Goal: Task Accomplishment & Management: Use online tool/utility

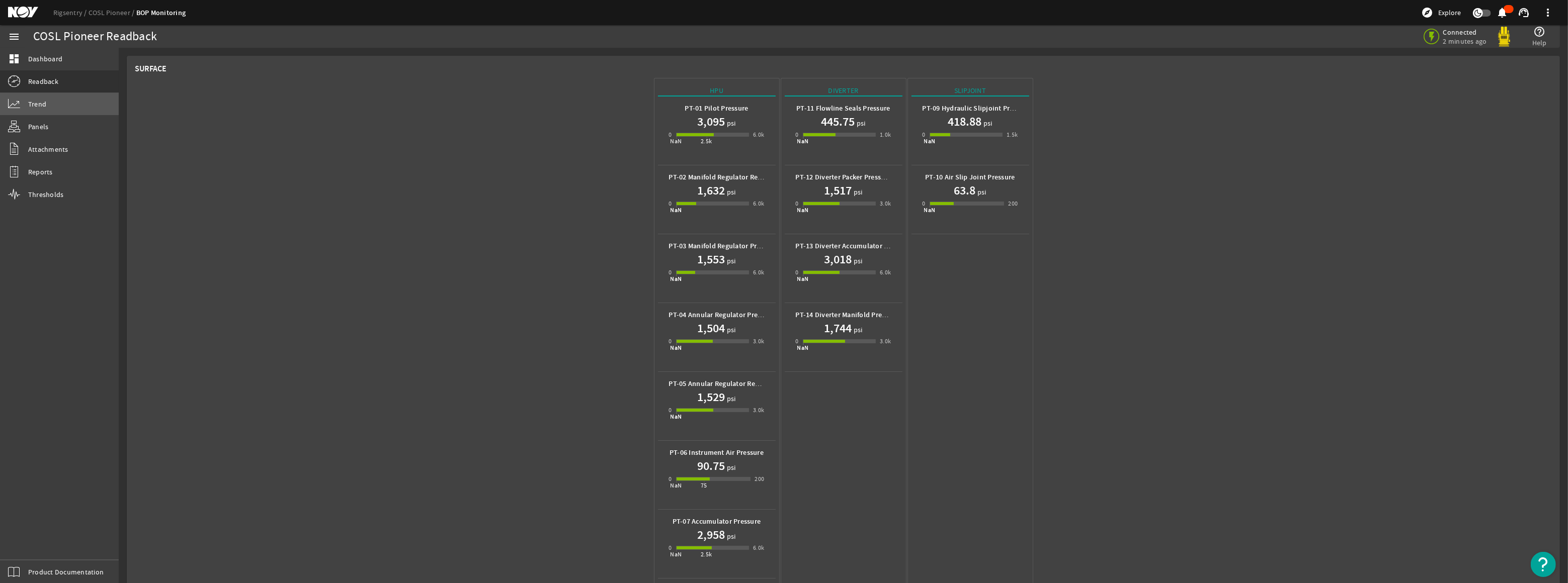
click at [38, 102] on span "Trend" at bounding box center [37, 104] width 18 height 10
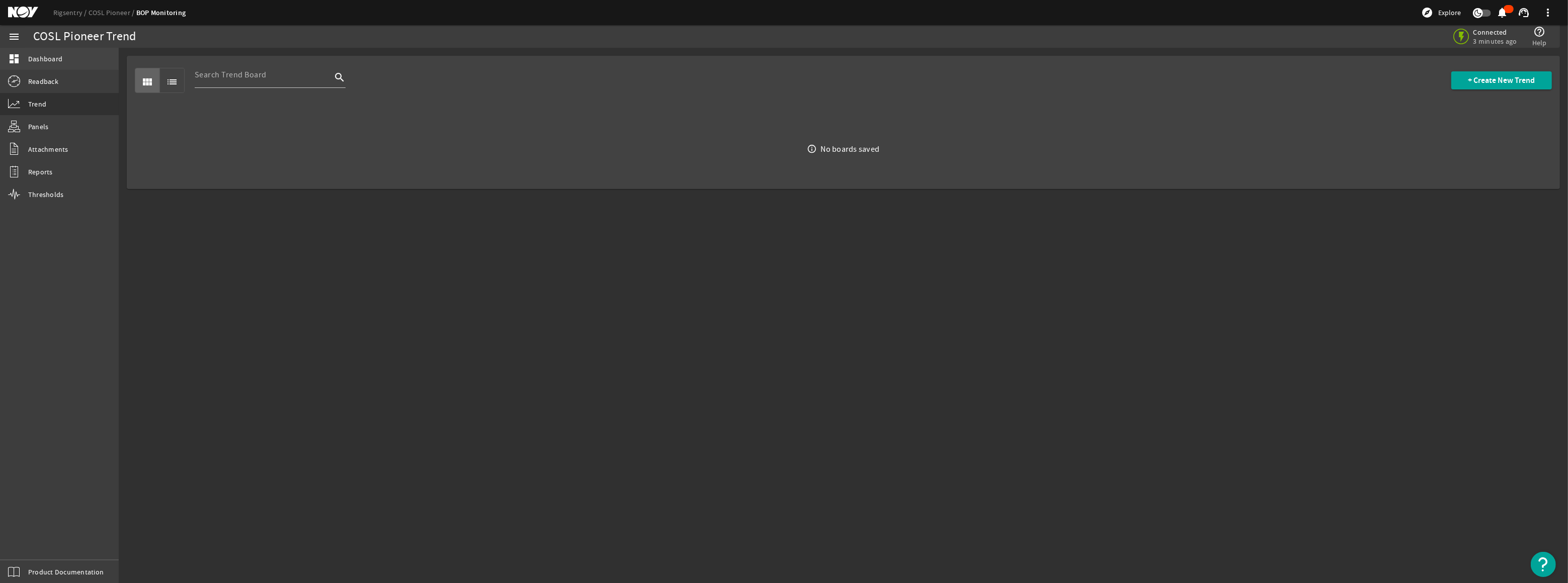
click at [40, 59] on span "Dashboard" at bounding box center [45, 58] width 34 height 10
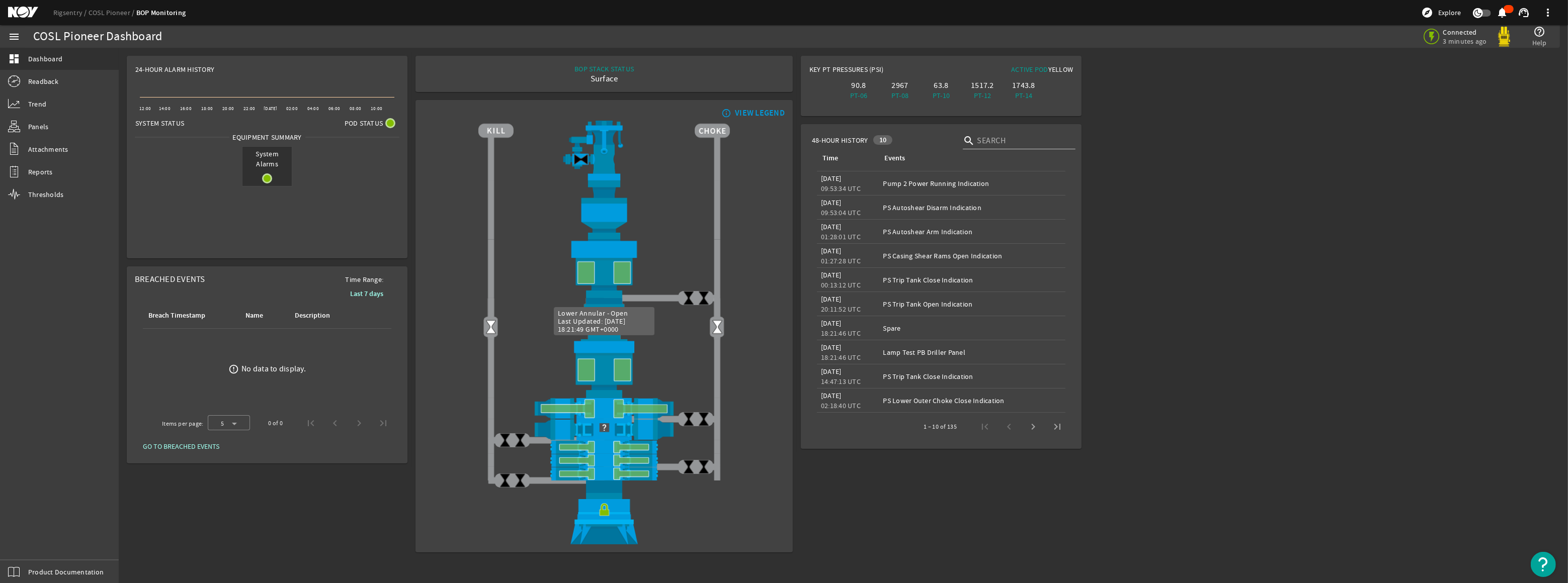
click at [617, 363] on img at bounding box center [604, 368] width 251 height 58
click at [579, 359] on img at bounding box center [604, 368] width 251 height 58
click at [604, 350] on img at bounding box center [604, 368] width 251 height 58
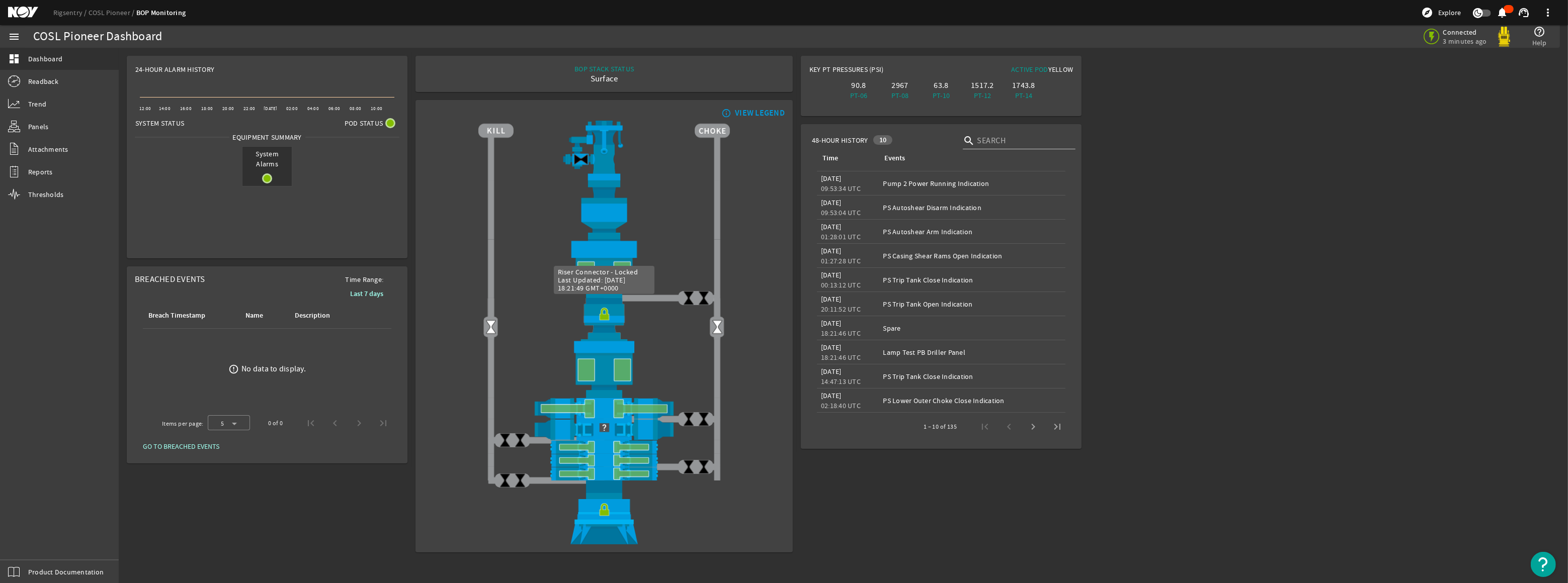
click at [604, 313] on img at bounding box center [604, 319] width 251 height 41
click at [604, 315] on img at bounding box center [604, 319] width 251 height 41
click at [38, 141] on link "Attachments" at bounding box center [59, 149] width 119 height 22
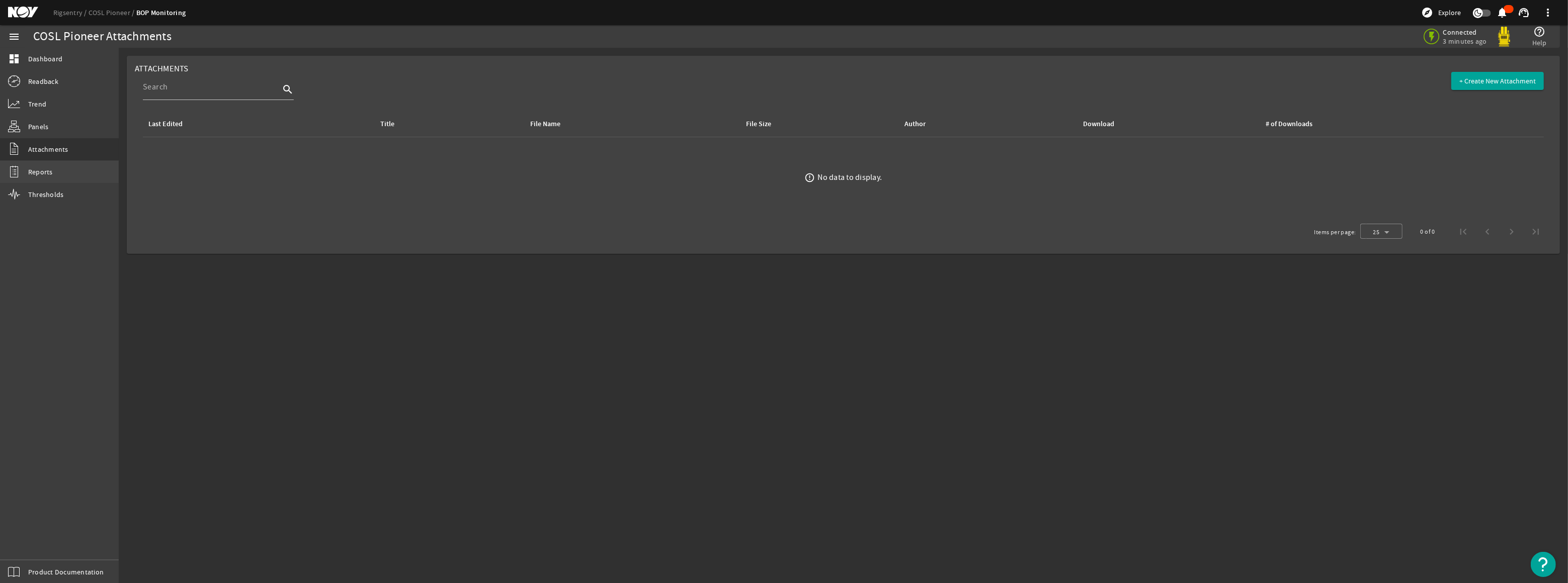
click at [38, 166] on link "Reports" at bounding box center [59, 172] width 119 height 22
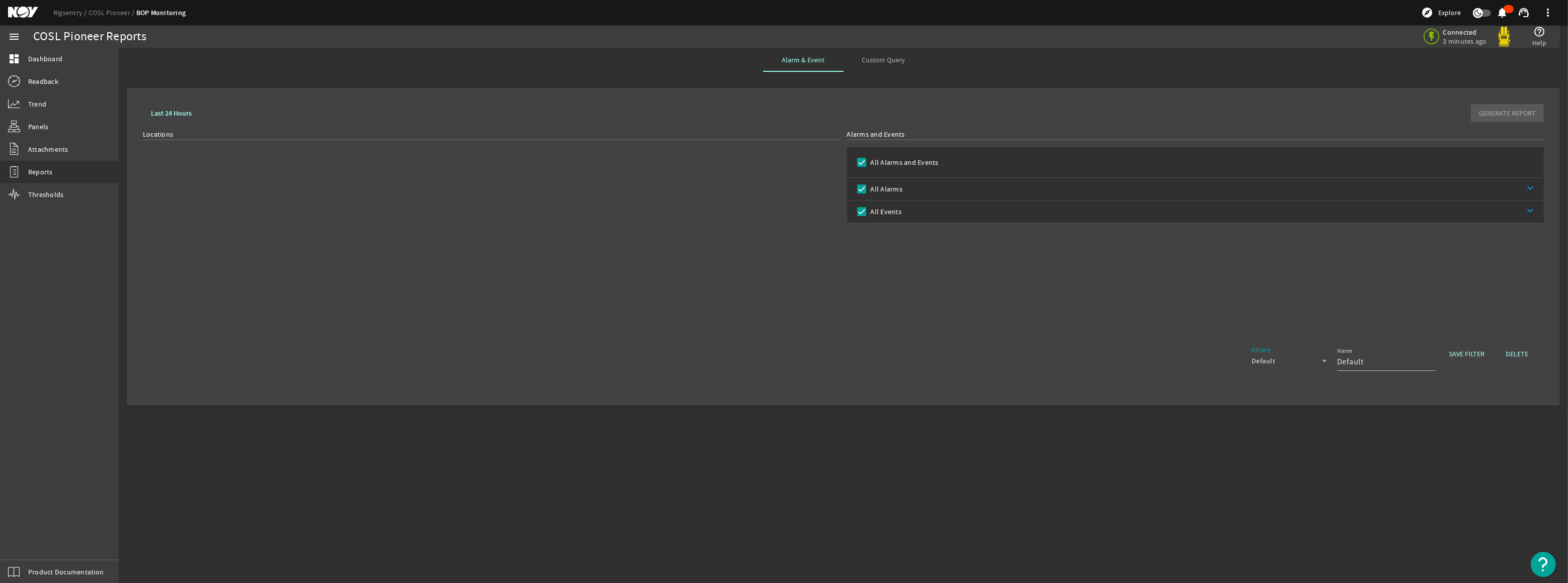
click at [1527, 185] on link "keyboard_arrow_down" at bounding box center [1223, 189] width 641 height 22
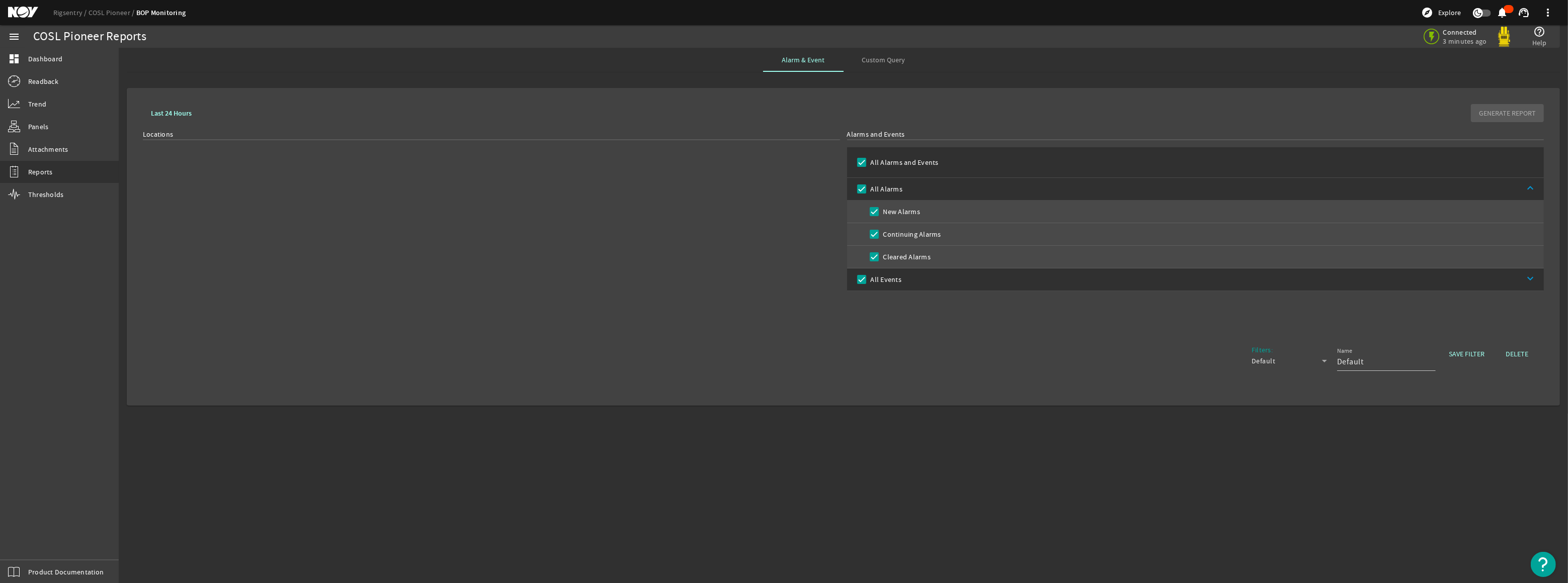
click at [1528, 182] on link "keyboard_arrow_up" at bounding box center [1223, 189] width 641 height 22
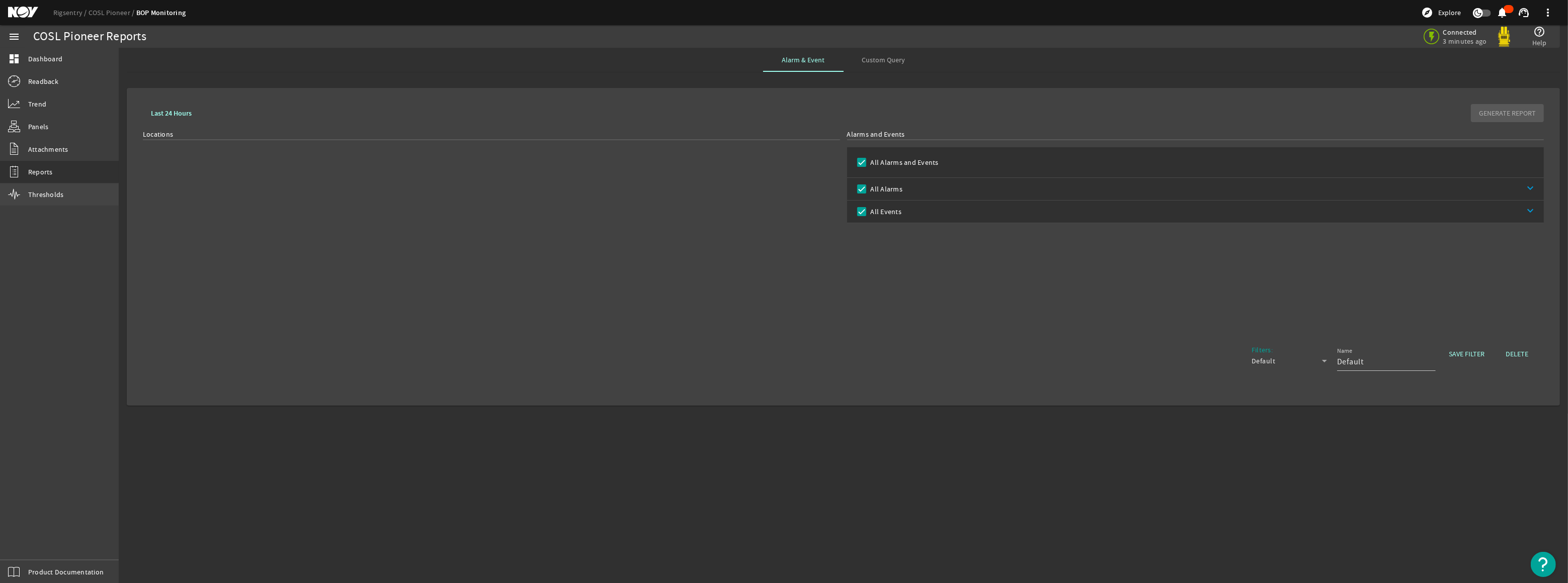
click at [40, 191] on span "Thresholds" at bounding box center [46, 194] width 36 height 10
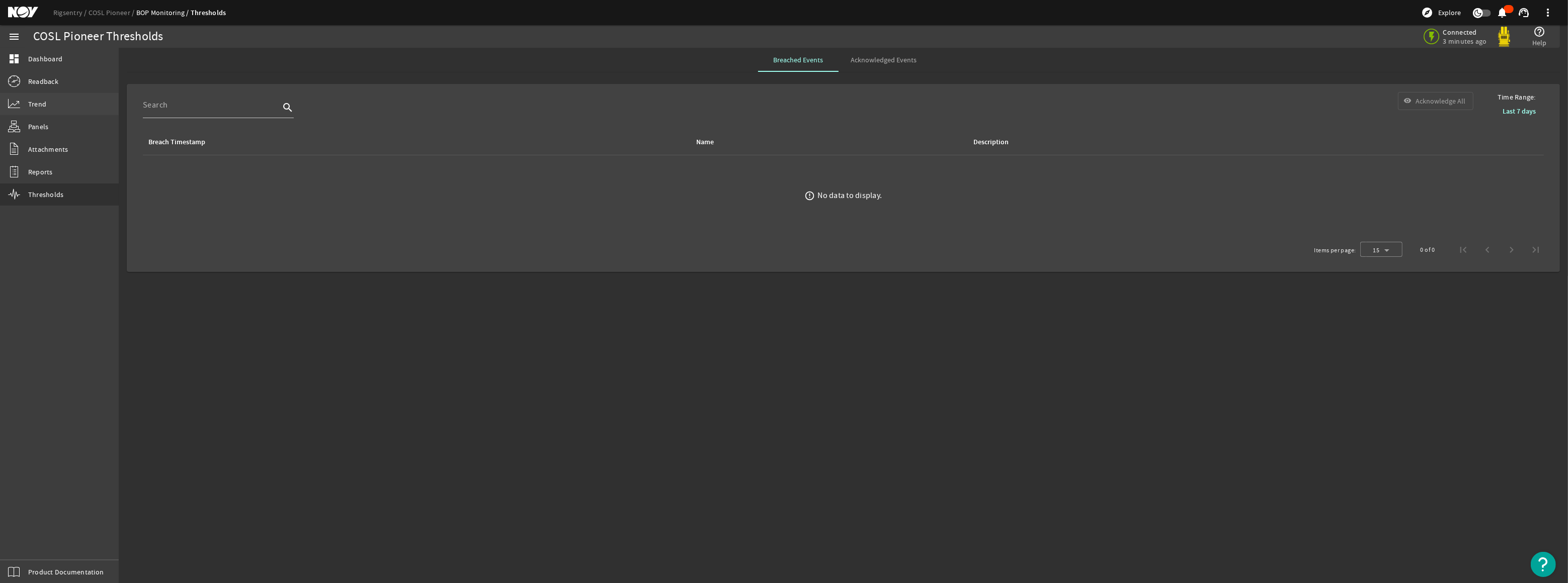
click at [36, 100] on span "Trend" at bounding box center [37, 104] width 18 height 10
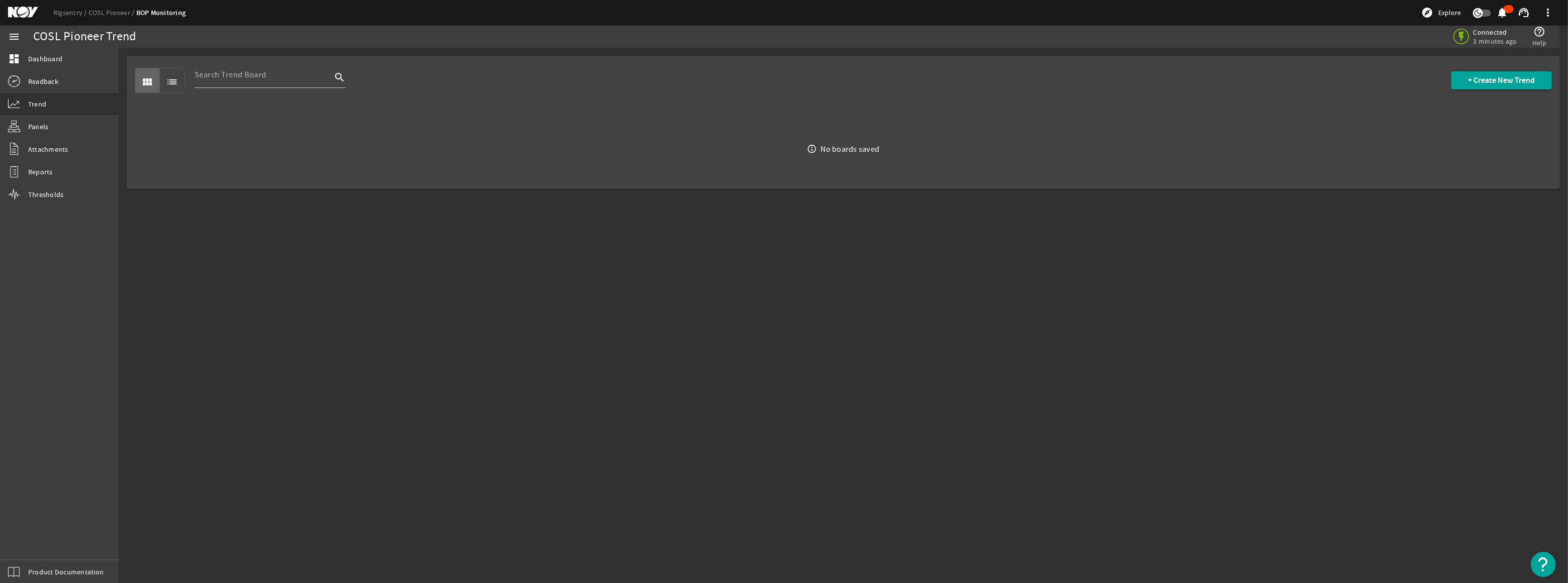
click at [141, 81] on span "view_module" at bounding box center [147, 81] width 24 height 24
click at [169, 81] on mat-icon "list" at bounding box center [172, 82] width 12 height 12
click at [1478, 77] on span "+ Create New Trend" at bounding box center [1501, 80] width 67 height 10
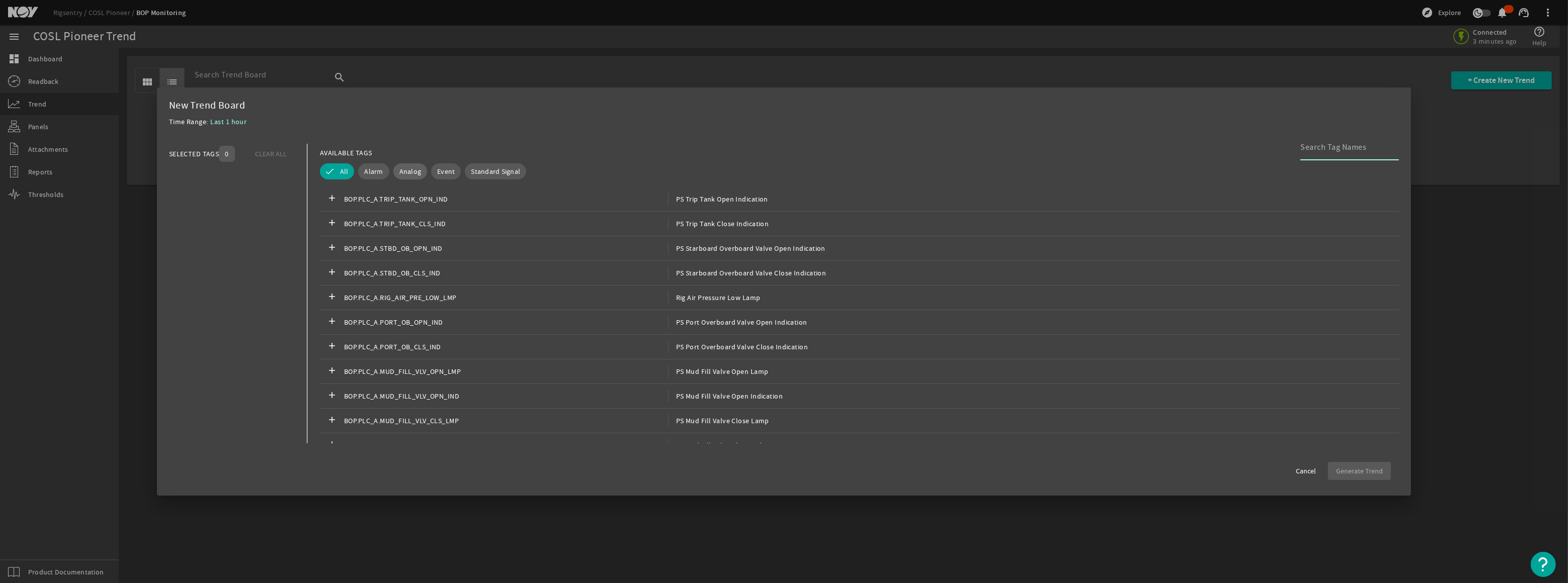
click at [410, 171] on span "Analog" at bounding box center [411, 172] width 23 height 10
click at [333, 293] on mat-icon "add" at bounding box center [332, 297] width 12 height 12
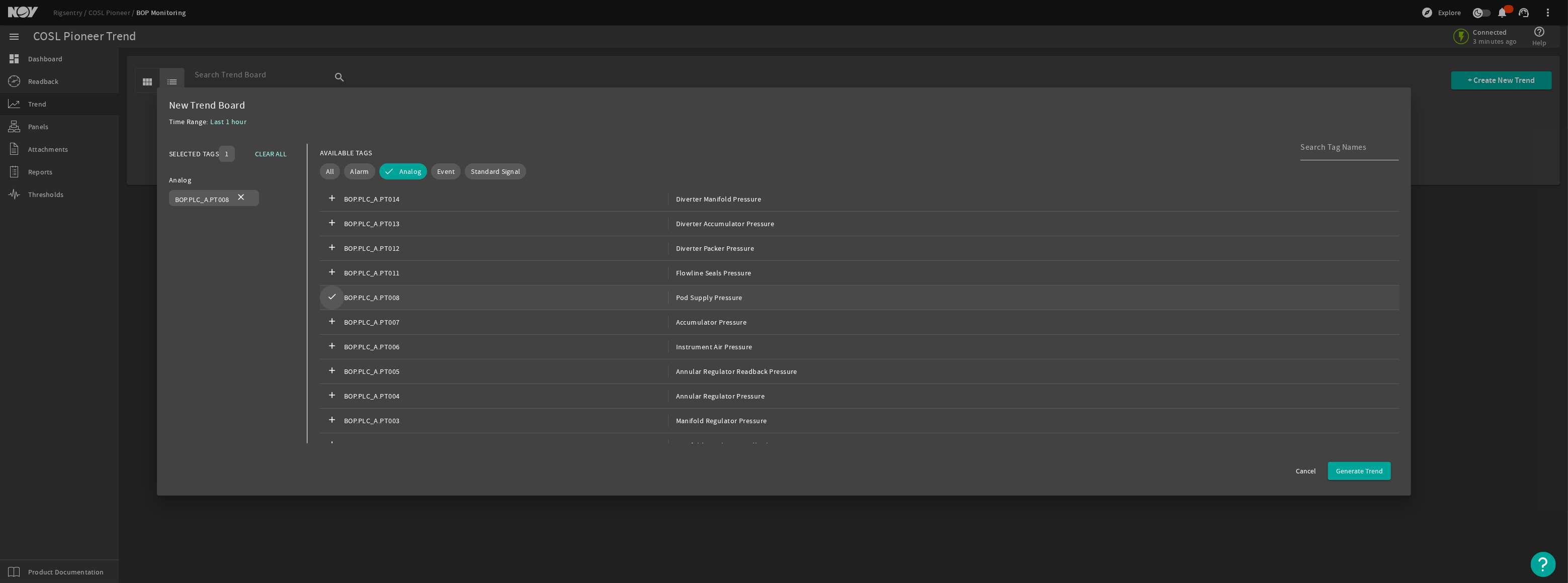
click at [327, 295] on mat-icon "check" at bounding box center [332, 297] width 12 height 12
click at [326, 353] on mat-icon "add" at bounding box center [332, 357] width 12 height 12
click at [326, 353] on mat-icon "check" at bounding box center [332, 357] width 12 height 12
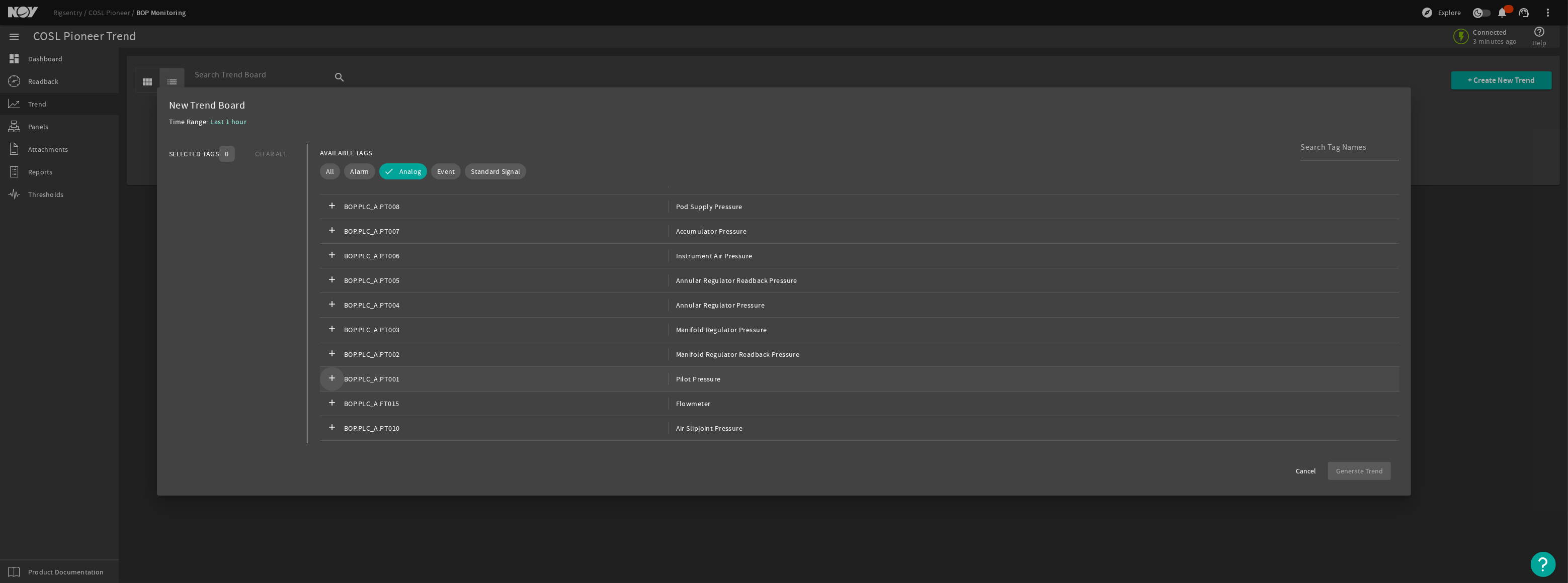
click at [1494, 100] on div at bounding box center [784, 292] width 1568 height 583
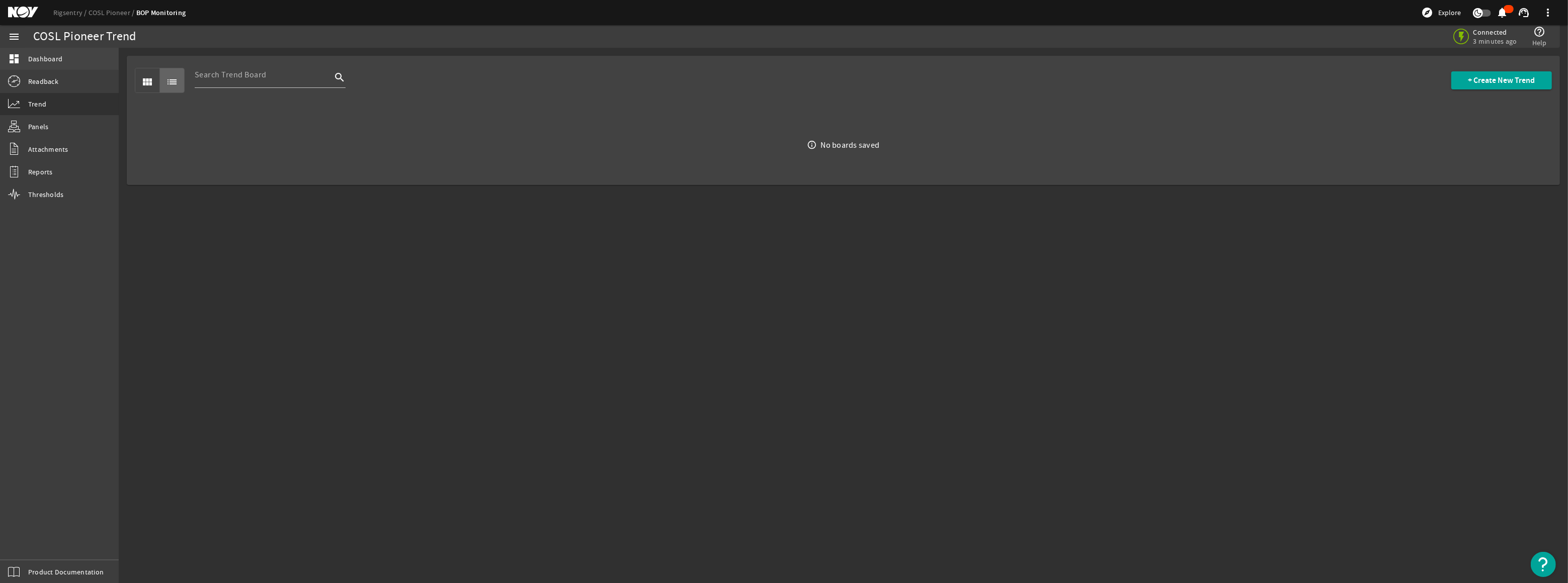
click at [40, 58] on span "Dashboard" at bounding box center [45, 58] width 34 height 10
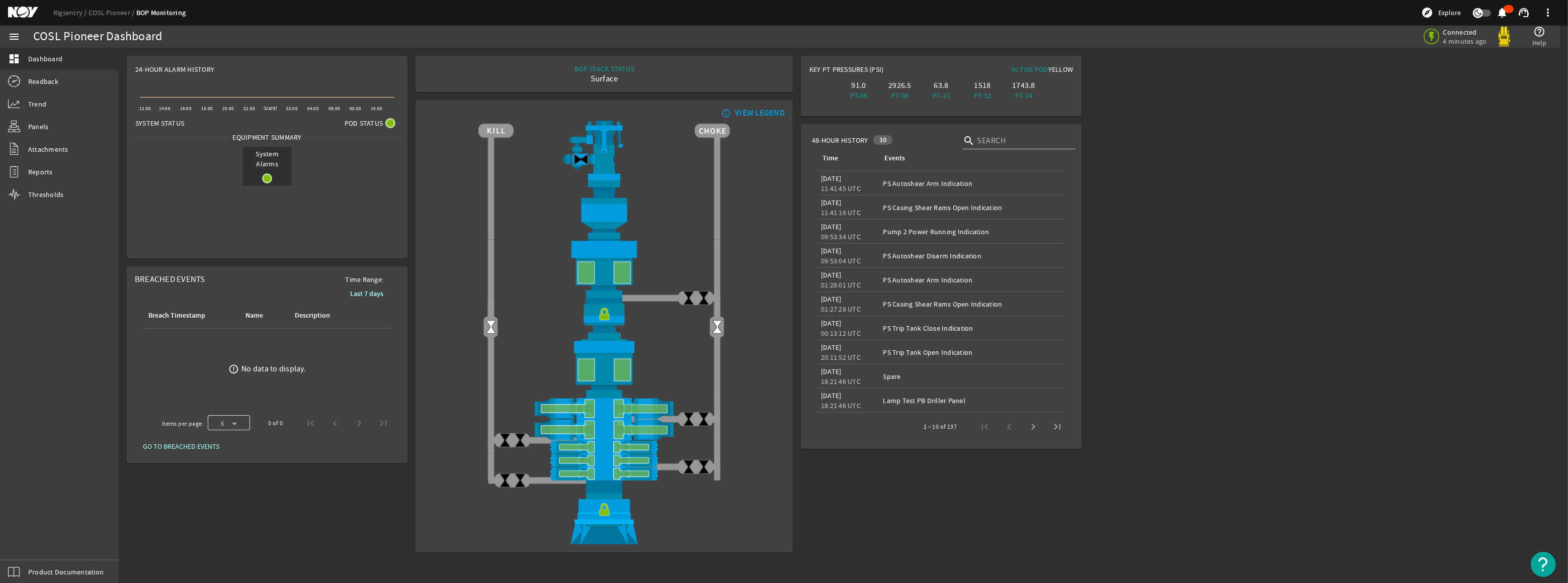
click at [233, 423] on div at bounding box center [229, 424] width 42 height 24
click at [288, 448] on div at bounding box center [784, 292] width 1568 height 583
click at [234, 423] on div at bounding box center [229, 424] width 42 height 24
click at [221, 517] on span "25" at bounding box center [219, 521] width 8 height 12
click at [364, 292] on b "Last 7 days" at bounding box center [366, 293] width 33 height 9
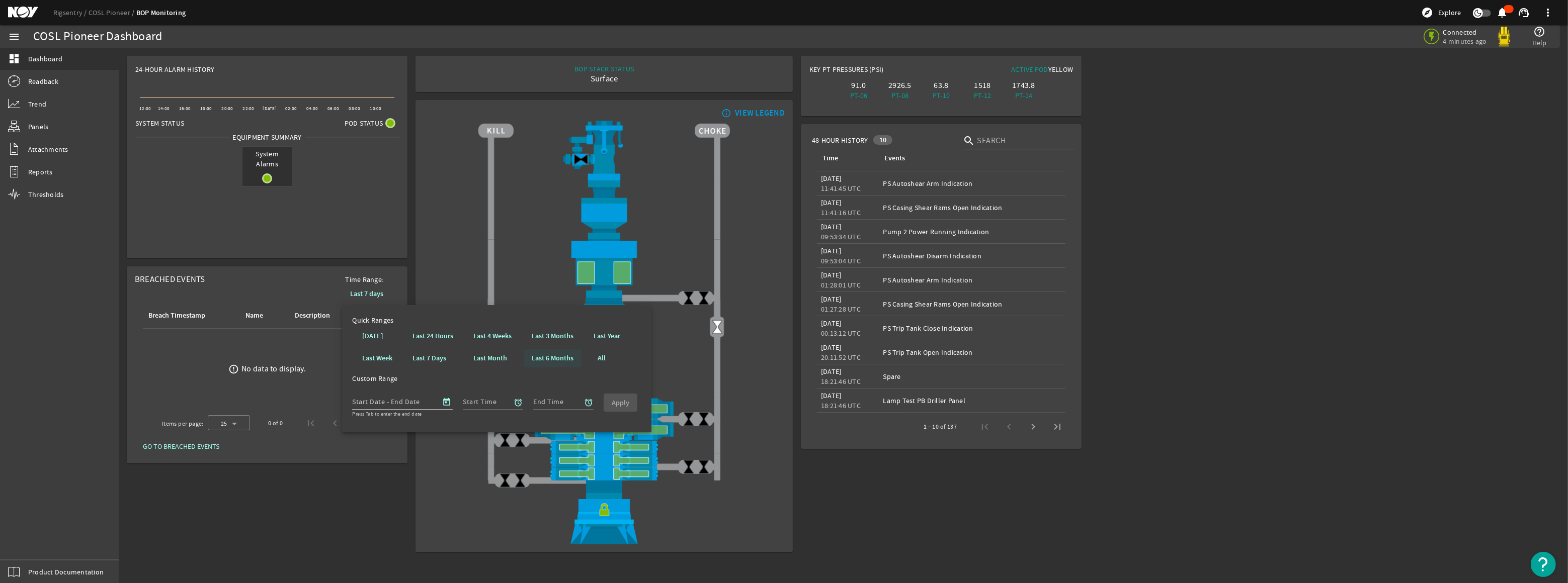
click at [543, 354] on b "Last 6 Months" at bounding box center [552, 358] width 42 height 10
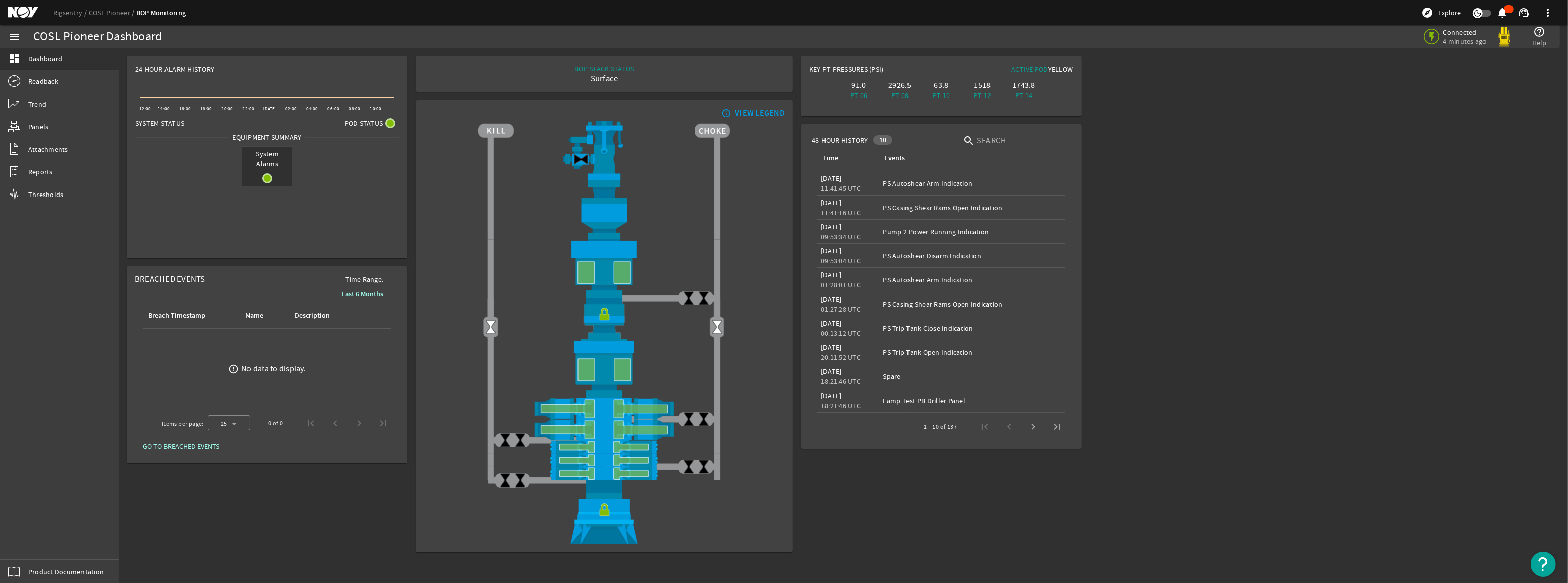
click at [755, 112] on div "VIEW LEGEND" at bounding box center [760, 112] width 50 height 10
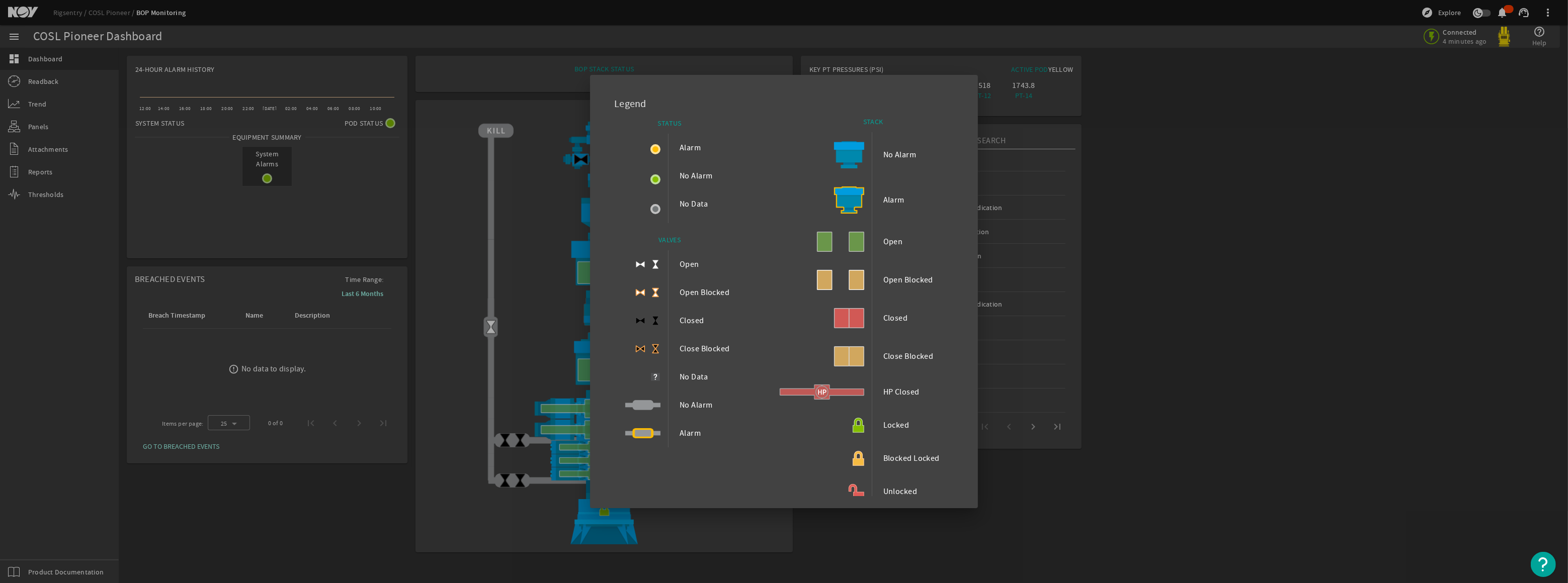
click at [909, 126] on div "STACK" at bounding box center [885, 125] width 136 height 15
click at [552, 356] on div at bounding box center [784, 292] width 1568 height 583
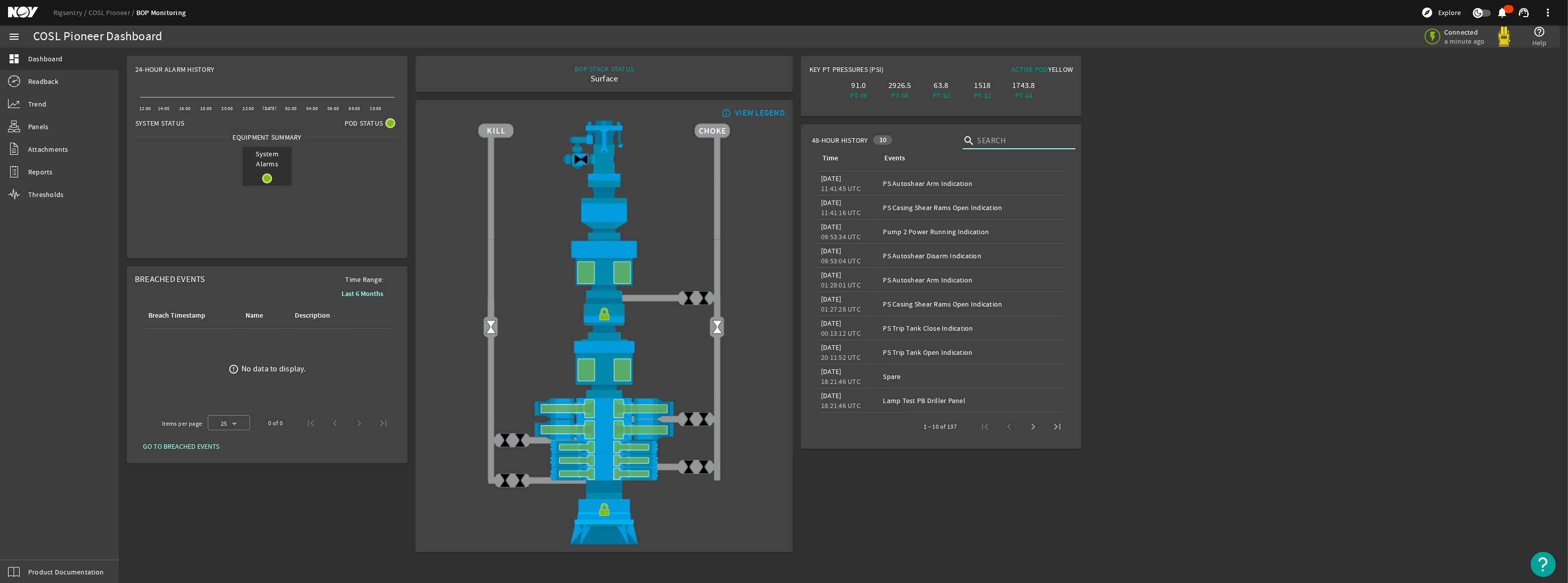
click at [983, 142] on input "text" at bounding box center [1022, 141] width 91 height 12
click at [1035, 427] on span "Next page" at bounding box center [1033, 426] width 24 height 24
click at [841, 250] on legacy-datetime-component "[DATE]" at bounding box center [831, 251] width 21 height 9
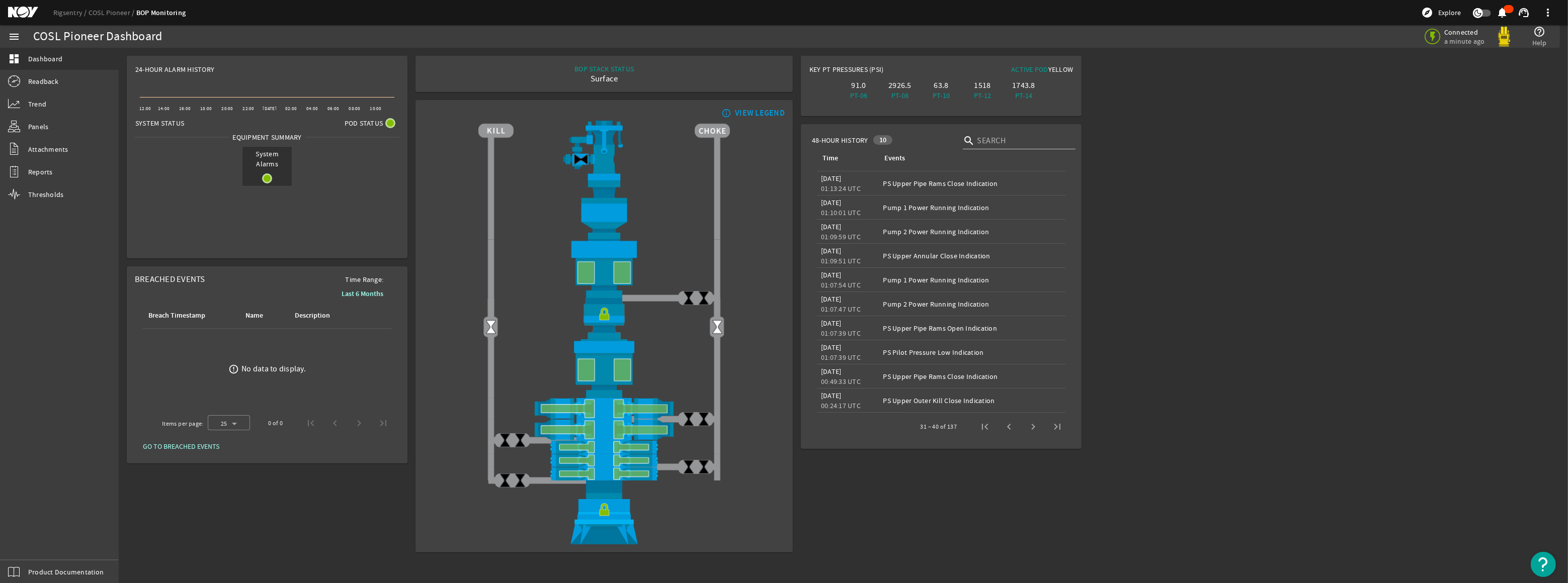
click at [935, 253] on div "Events: PS Upper Annular Close Indication" at bounding box center [972, 256] width 178 height 10
click at [1031, 426] on span "Next page" at bounding box center [1033, 426] width 24 height 24
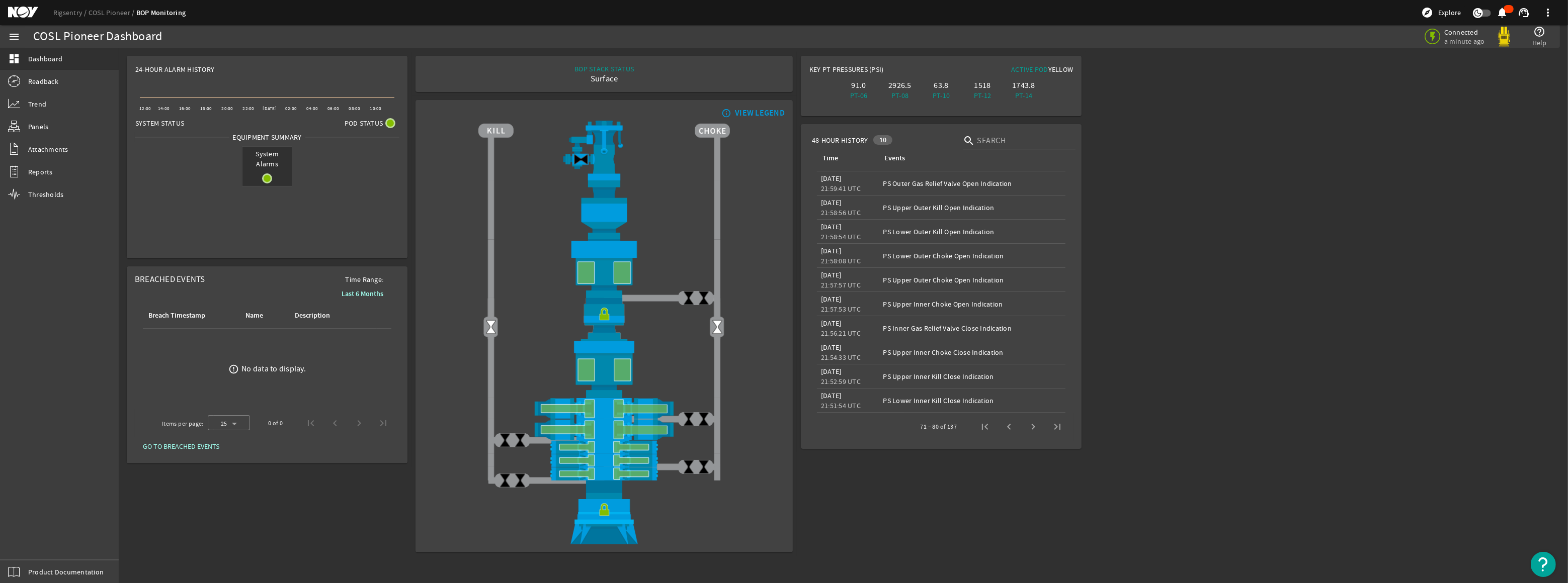
click at [1031, 426] on span "Next page" at bounding box center [1033, 426] width 24 height 24
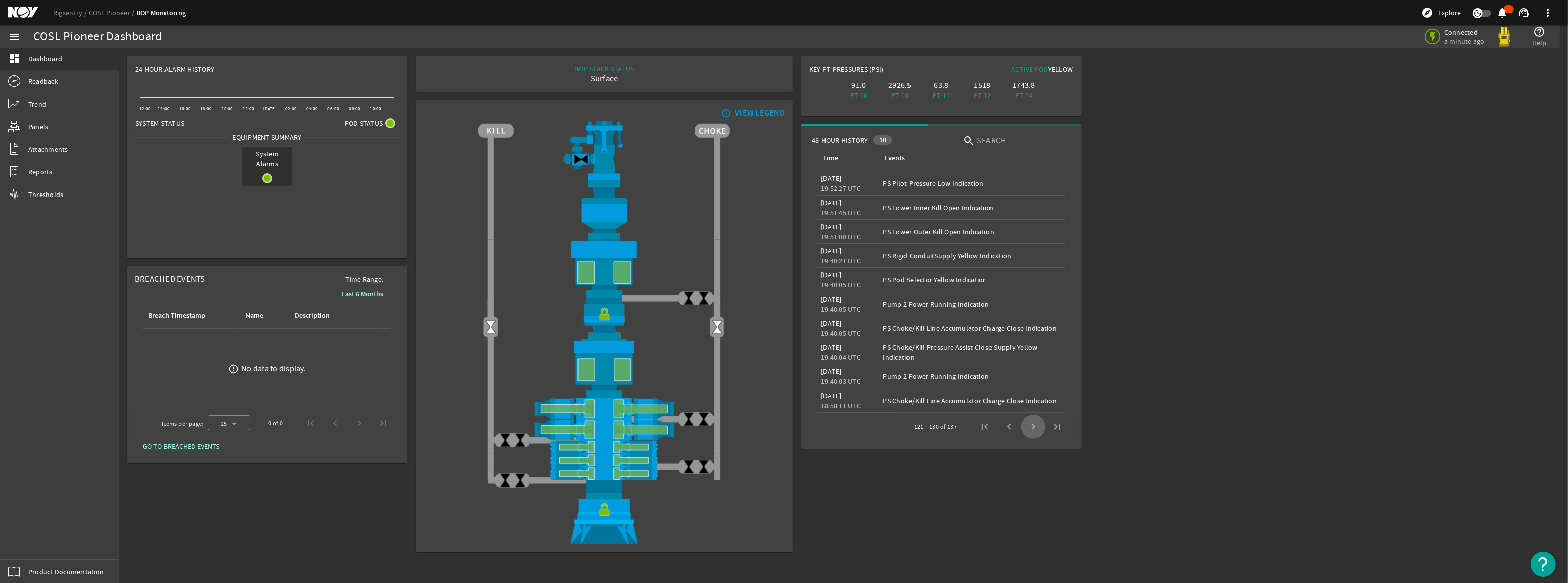
click at [1031, 426] on span "Next page" at bounding box center [1033, 426] width 24 height 24
click at [1031, 426] on div "Key PT Pressures (PSI) Active Pod Yellow 91.0 PT-06 2926.5 PT-08 63.8 PT-10 151…" at bounding box center [942, 304] width 289 height 504
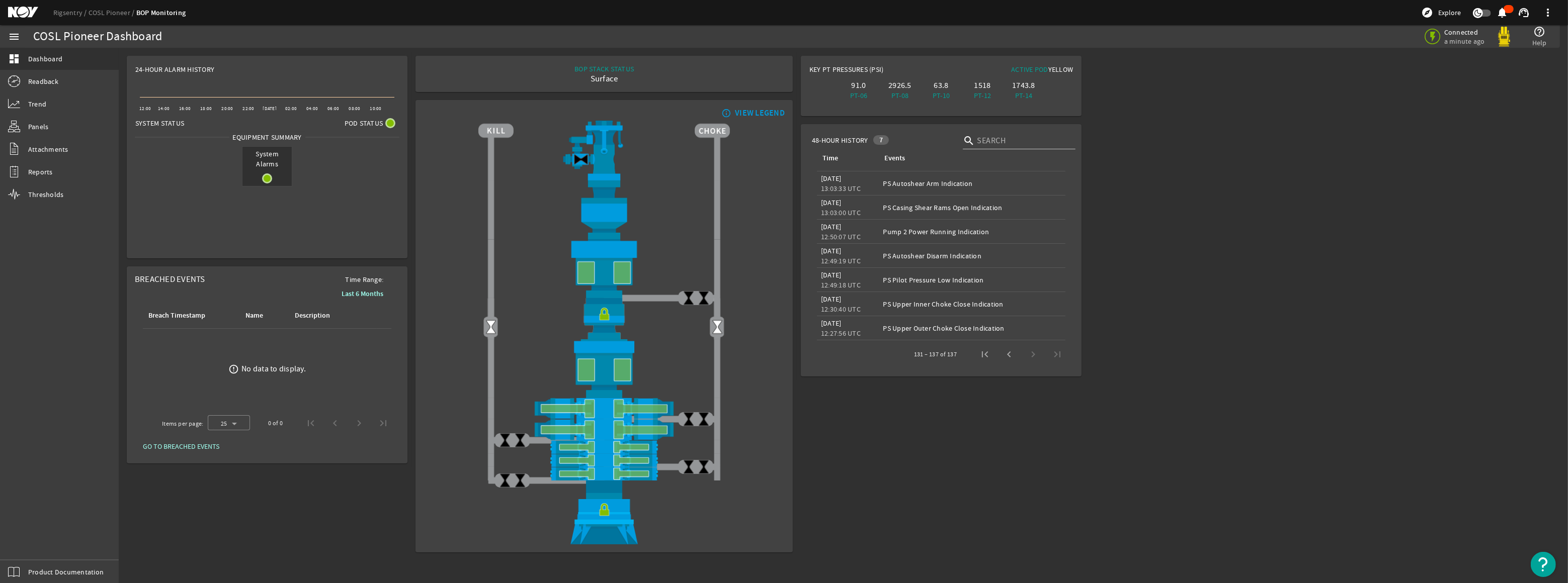
click at [1031, 426] on div "Key PT Pressures (PSI) Active Pod Yellow 91.0 PT-06 2926.5 PT-08 63.8 PT-10 151…" at bounding box center [942, 304] width 289 height 504
click at [840, 260] on legacy-datetime-component "12:49:19 UTC" at bounding box center [840, 262] width 39 height 9
click at [917, 254] on div "Events: PS Autoshear Disarm Indication" at bounding box center [972, 256] width 178 height 10
click at [988, 355] on span "First page" at bounding box center [985, 354] width 24 height 24
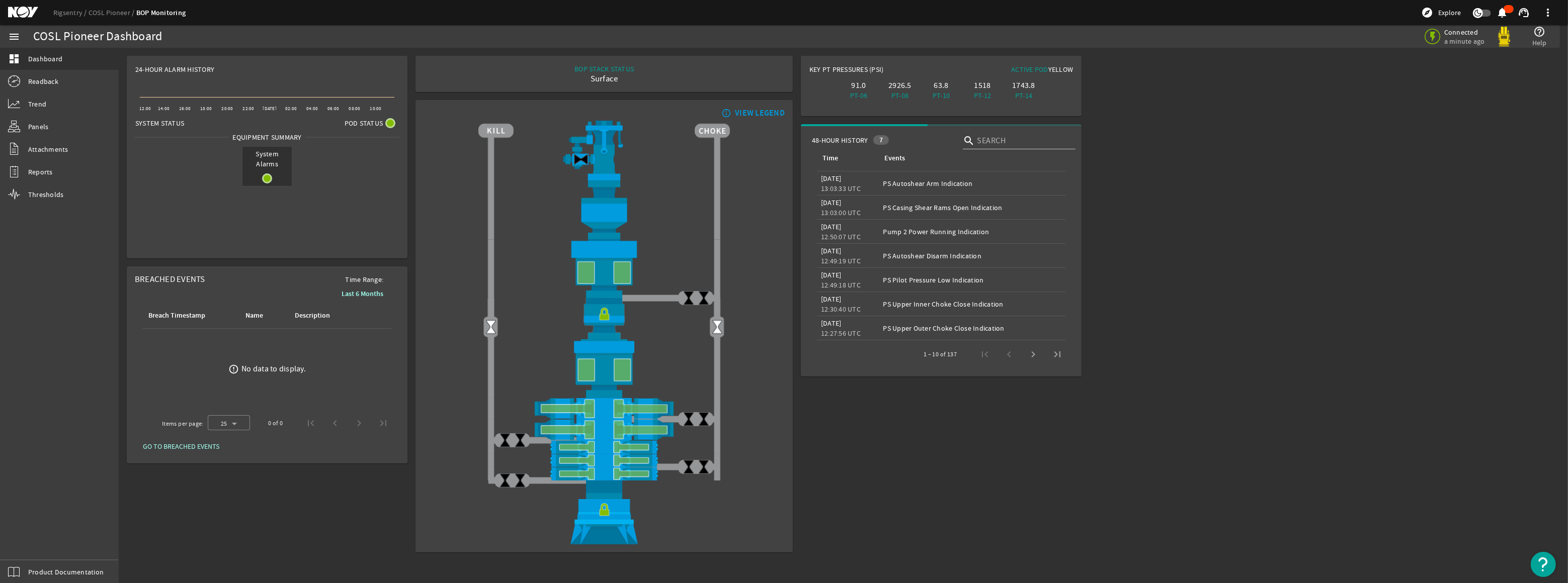
click at [988, 355] on div "1 – 10 of 137" at bounding box center [990, 354] width 158 height 24
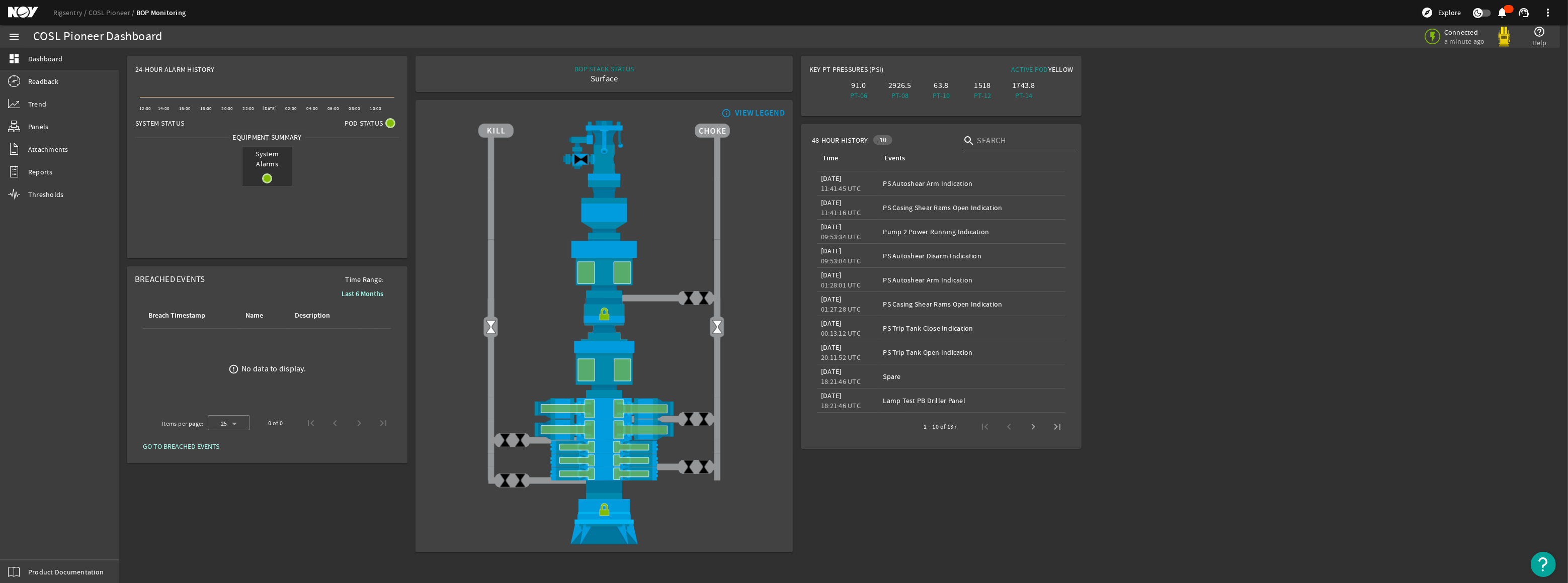
click at [988, 355] on div "Events: PS Trip Tank Open Indication" at bounding box center [972, 352] width 178 height 10
drag, startPoint x: 988, startPoint y: 355, endPoint x: 1003, endPoint y: 424, distance: 70.6
click at [1003, 424] on div "1 – 10 of 137" at bounding box center [990, 426] width 158 height 24
click at [1034, 426] on span "Next page" at bounding box center [1033, 426] width 24 height 24
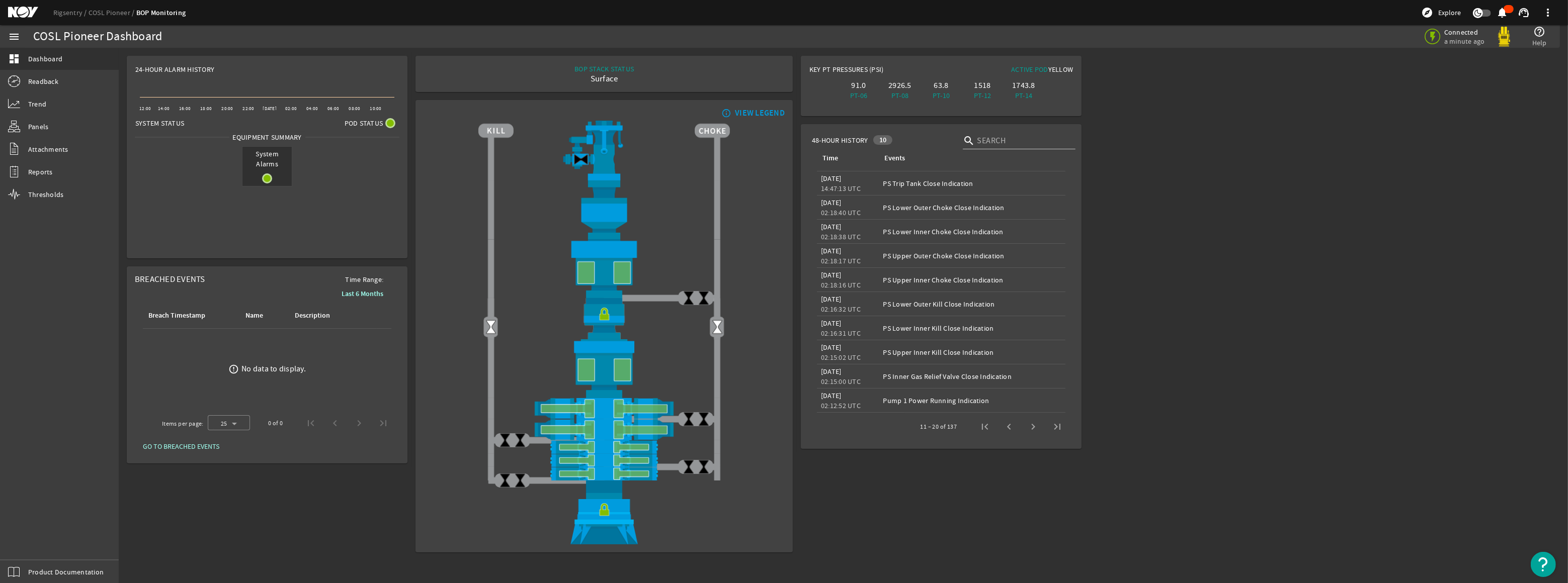
click at [1034, 426] on span "Next page" at bounding box center [1033, 426] width 24 height 24
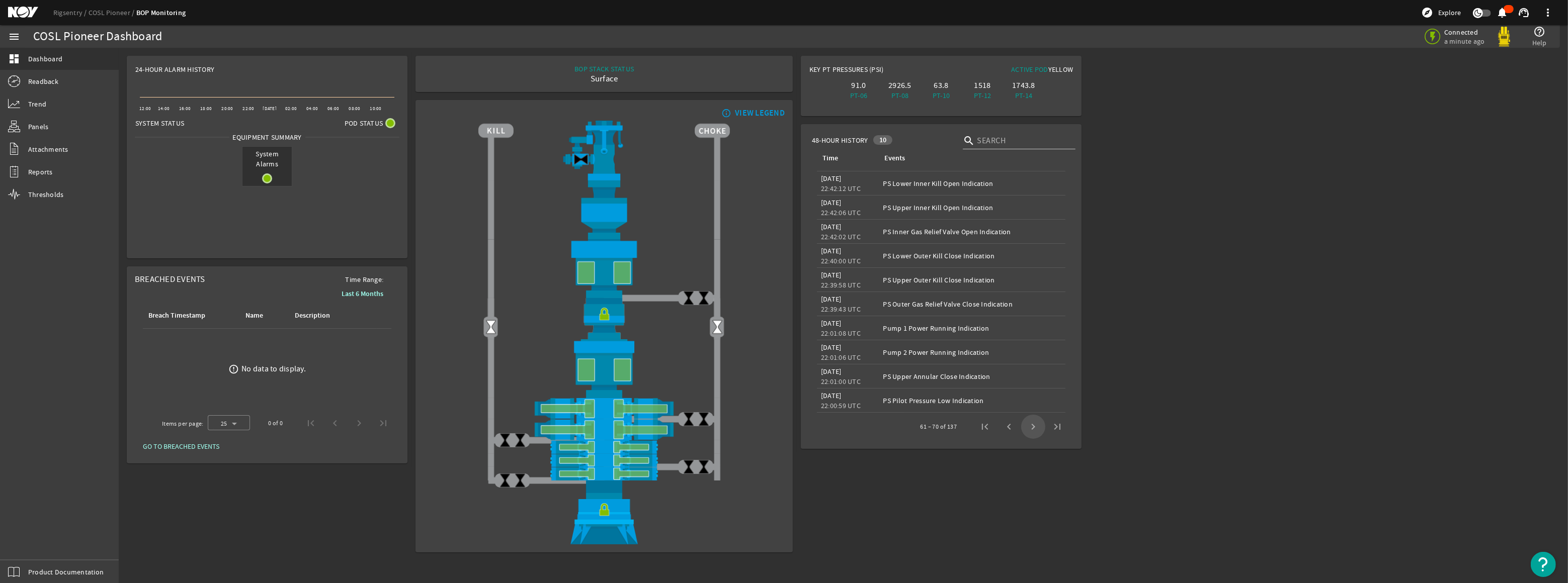
click at [1034, 426] on span "Next page" at bounding box center [1033, 426] width 24 height 24
click at [30, 104] on span "Trend" at bounding box center [37, 104] width 18 height 10
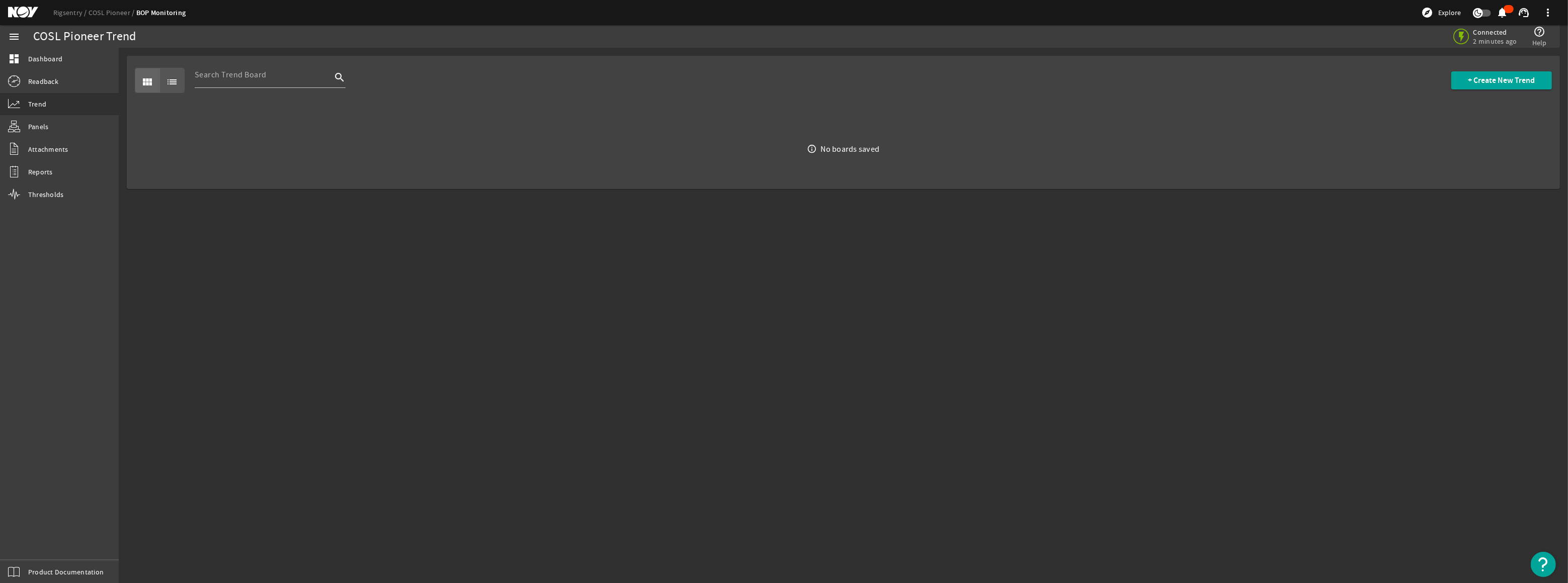
click at [164, 79] on span "list" at bounding box center [173, 81] width 24 height 24
click at [207, 77] on input at bounding box center [264, 74] width 137 height 12
click at [340, 80] on icon "search" at bounding box center [339, 77] width 12 height 12
click at [336, 73] on icon "search" at bounding box center [339, 77] width 12 height 12
click at [236, 72] on input at bounding box center [264, 74] width 137 height 12
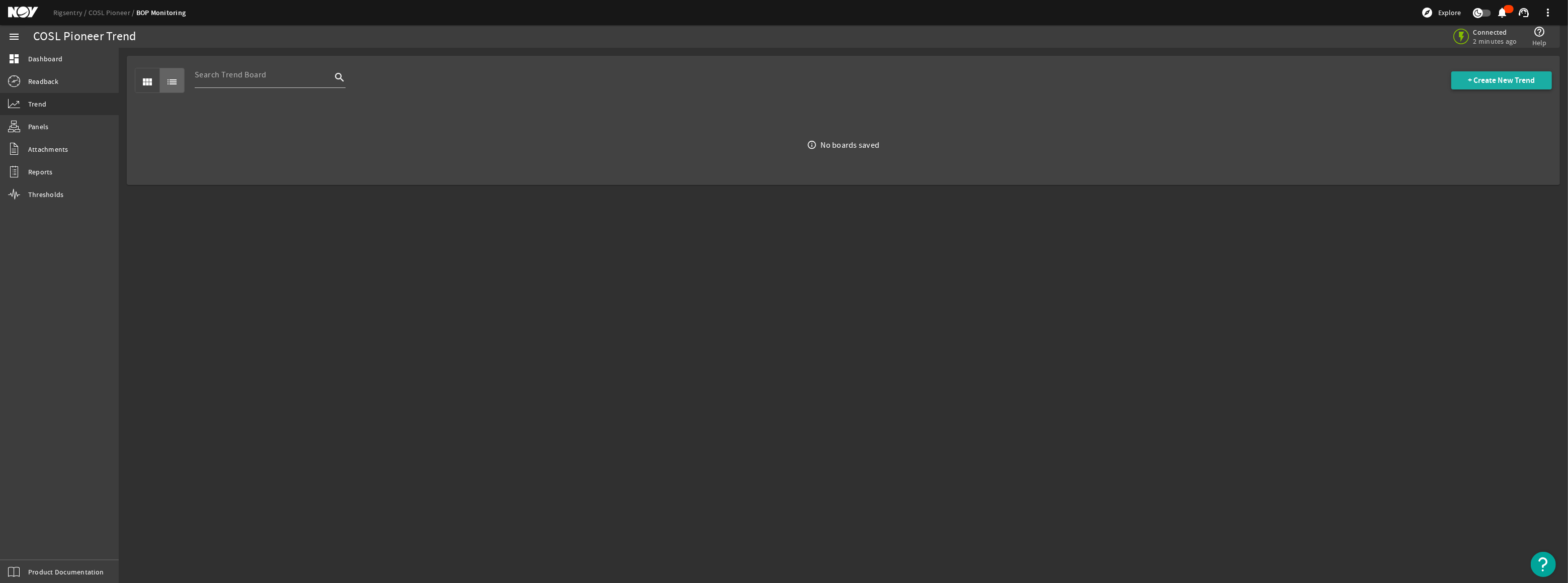
click at [1497, 82] on span "+ Create New Trend" at bounding box center [1501, 80] width 67 height 10
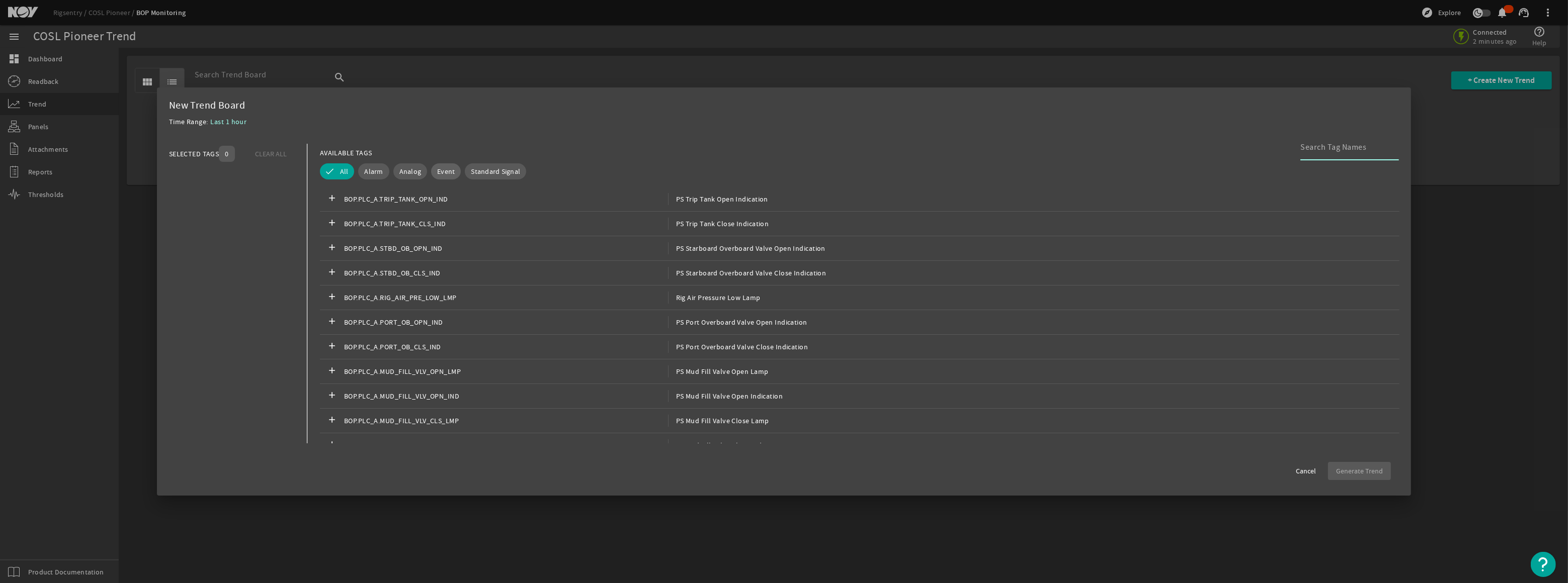
click at [445, 169] on span "Event" at bounding box center [445, 172] width 18 height 10
click at [331, 317] on mat-icon "add" at bounding box center [332, 320] width 12 height 12
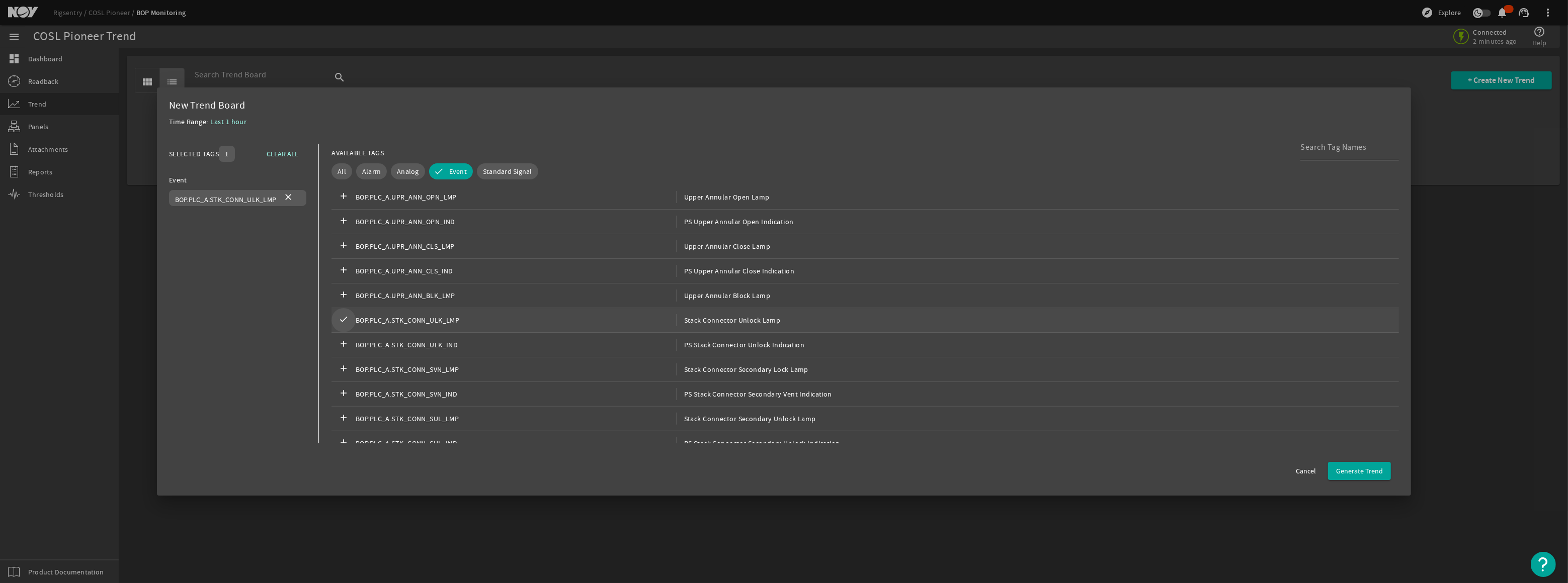
click at [343, 320] on mat-icon "check" at bounding box center [343, 320] width 12 height 12
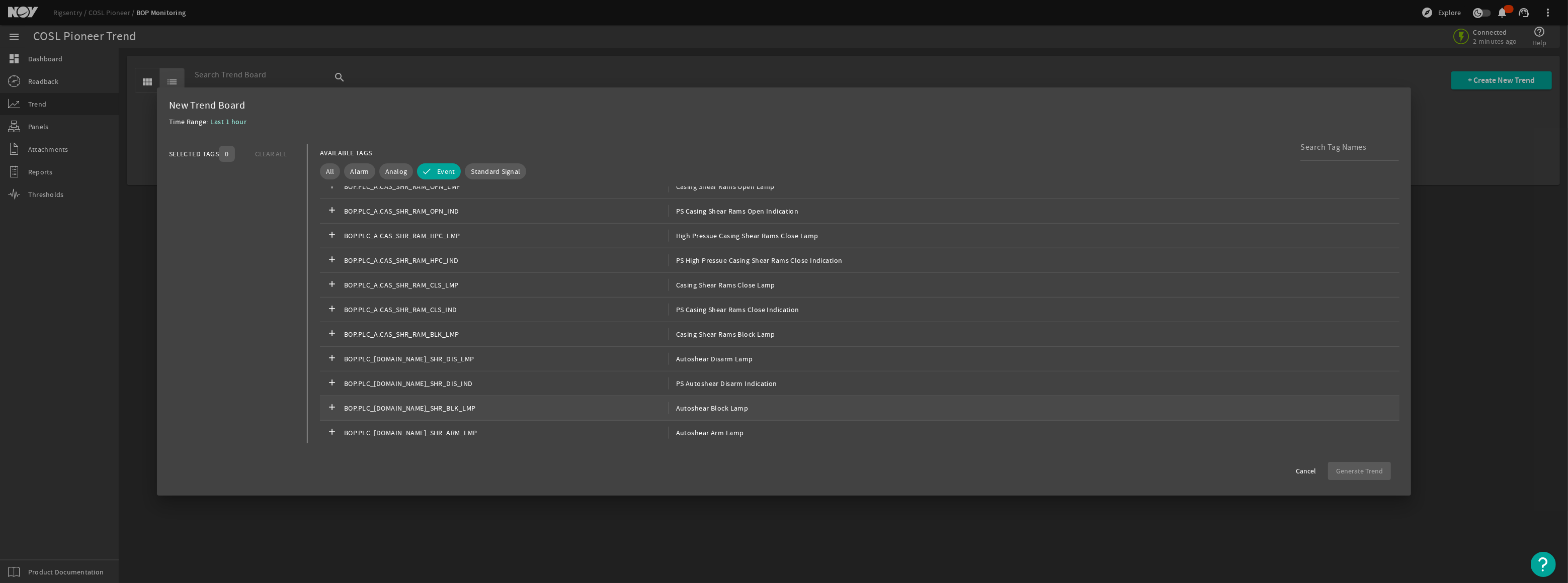
scroll to position [1441, 0]
click at [329, 321] on mat-icon "add" at bounding box center [332, 323] width 12 height 12
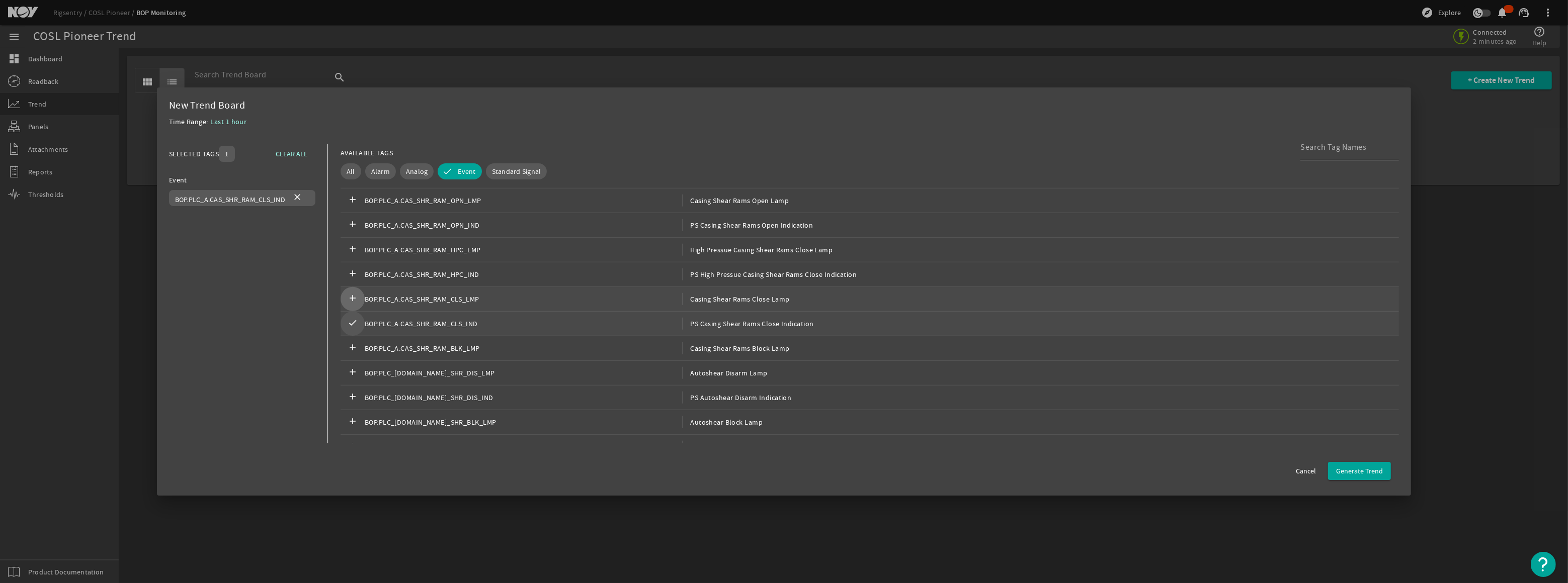
click at [352, 297] on mat-icon "add" at bounding box center [353, 299] width 12 height 12
click at [354, 223] on mat-icon "add" at bounding box center [354, 225] width 12 height 12
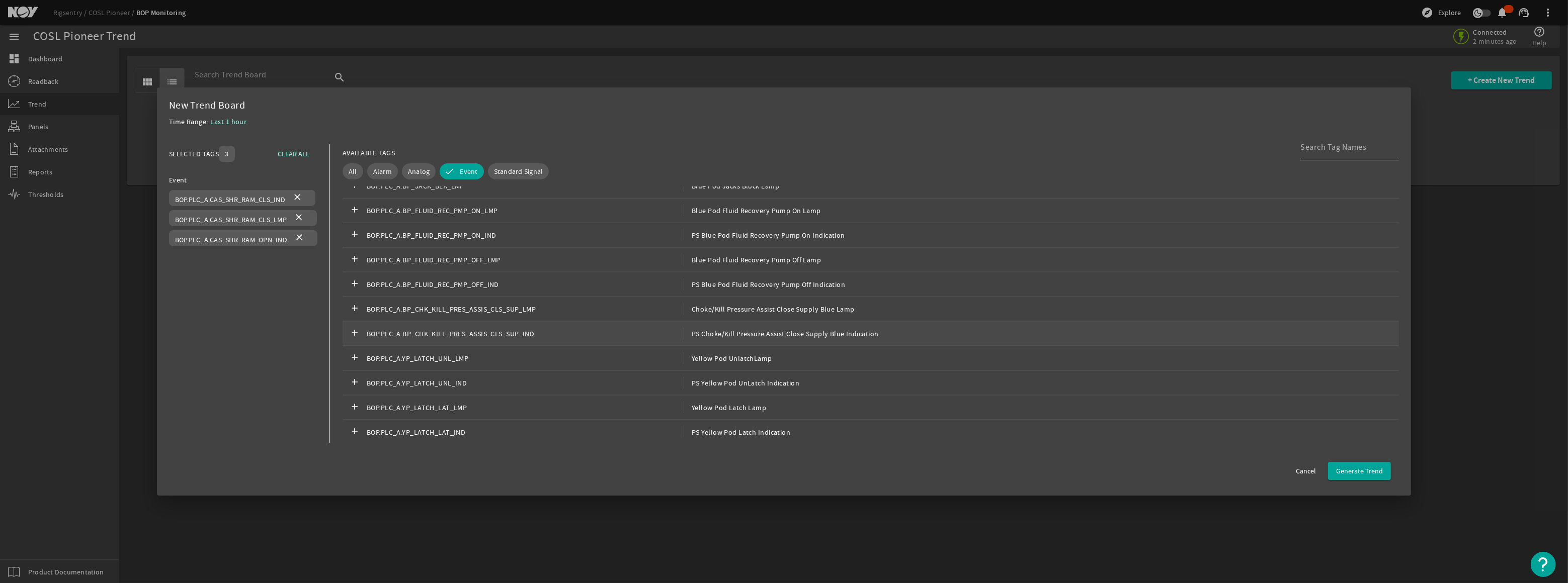
scroll to position [2127, 0]
click at [352, 169] on span "All" at bounding box center [353, 172] width 8 height 10
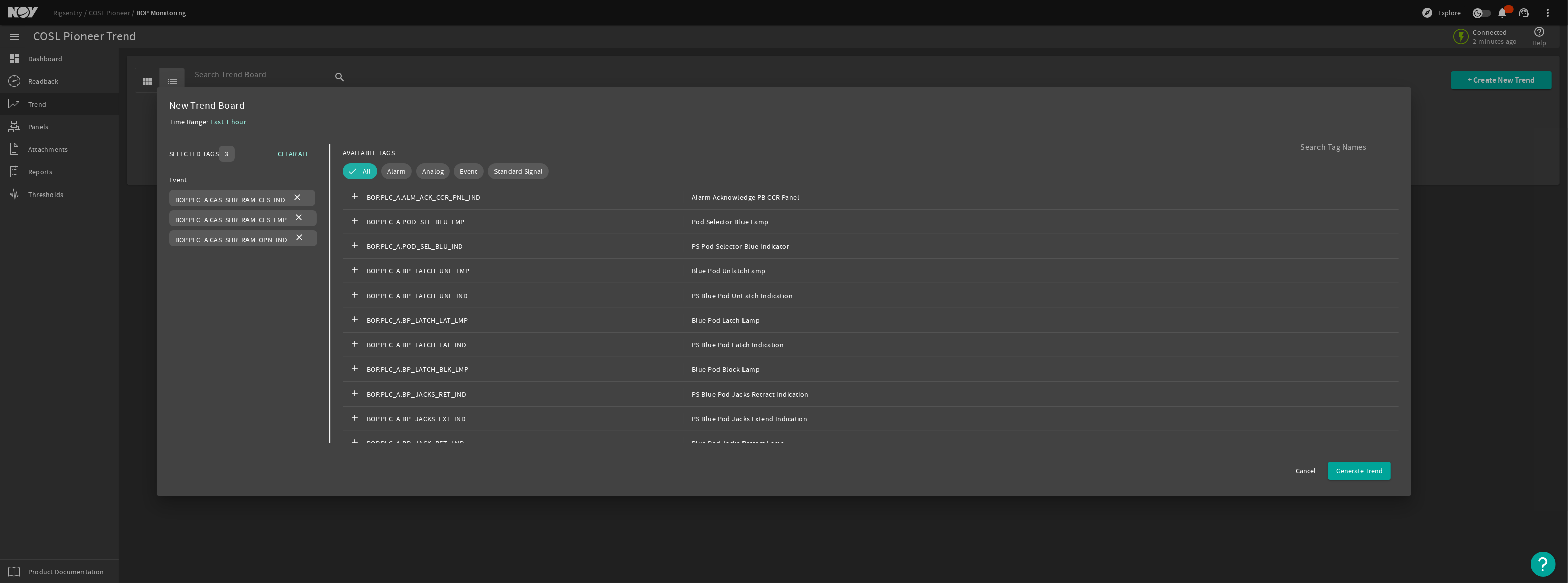
click at [349, 166] on button "All" at bounding box center [359, 171] width 35 height 16
click at [348, 166] on button "All" at bounding box center [353, 171] width 21 height 16
click at [357, 166] on button "All" at bounding box center [359, 171] width 35 height 16
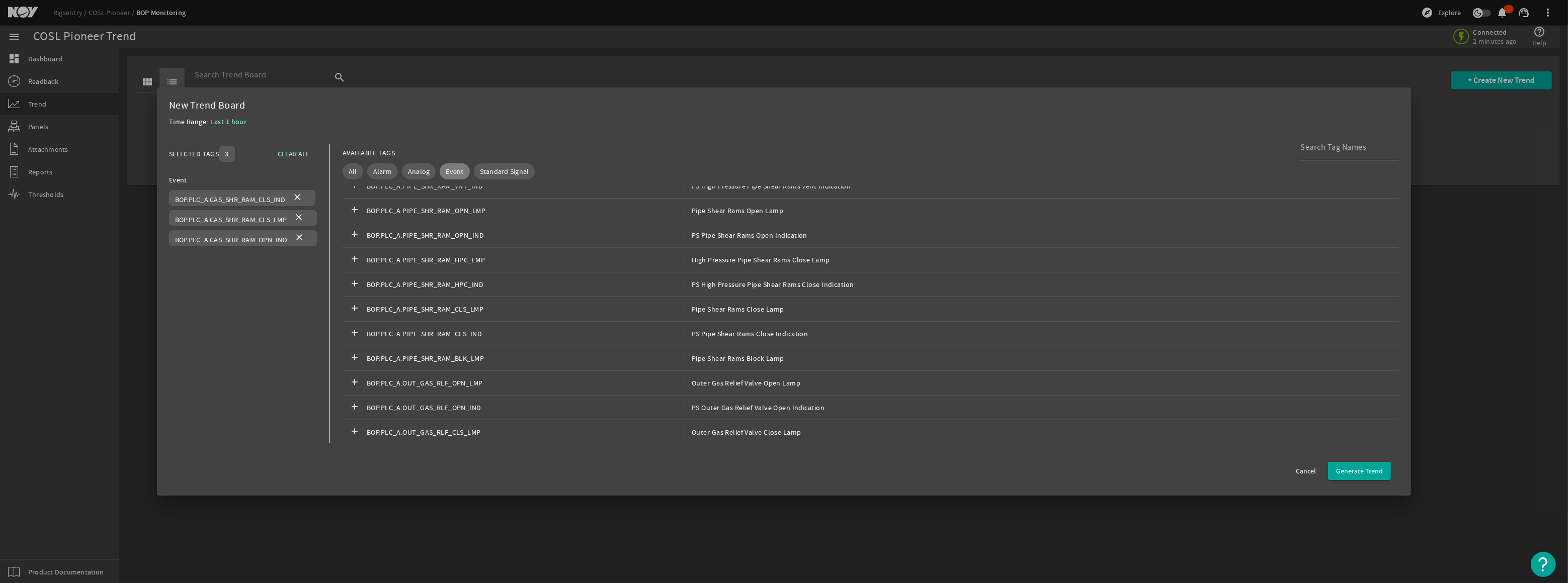
click at [451, 168] on span "Event" at bounding box center [454, 172] width 18 height 10
click at [1542, 561] on img "Open Resource Center" at bounding box center [1543, 564] width 25 height 25
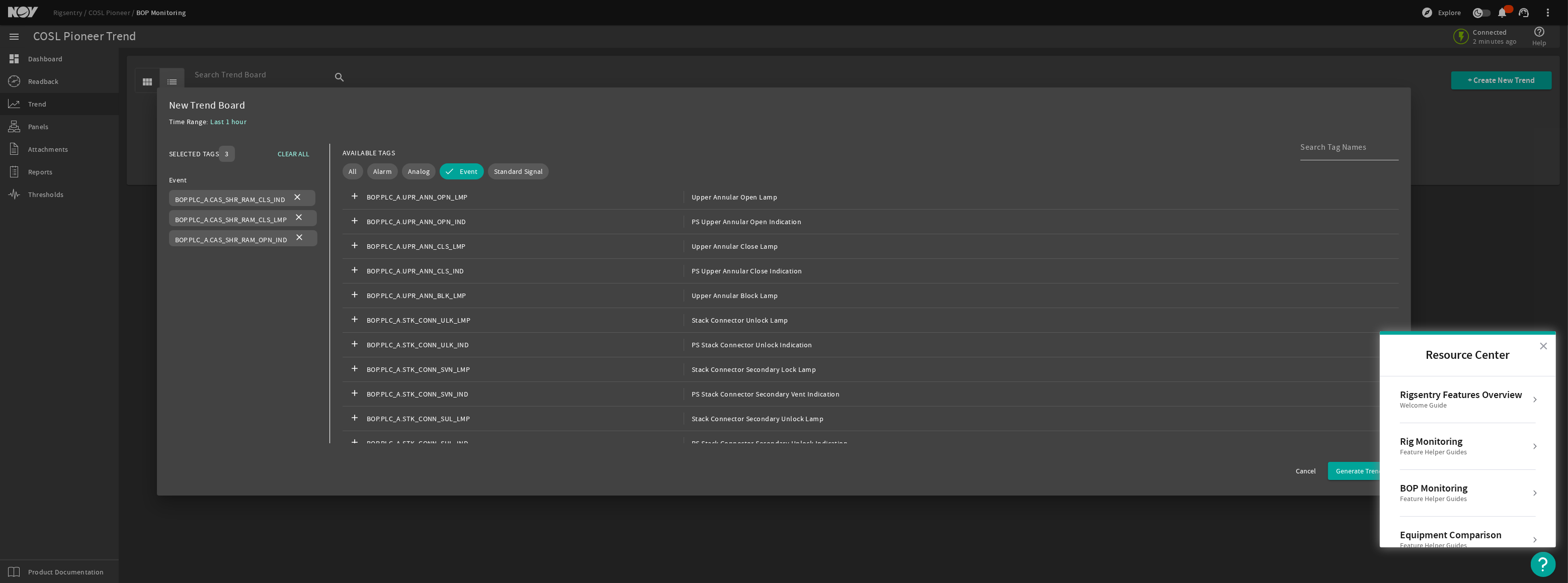
click at [1319, 529] on div at bounding box center [784, 292] width 1568 height 583
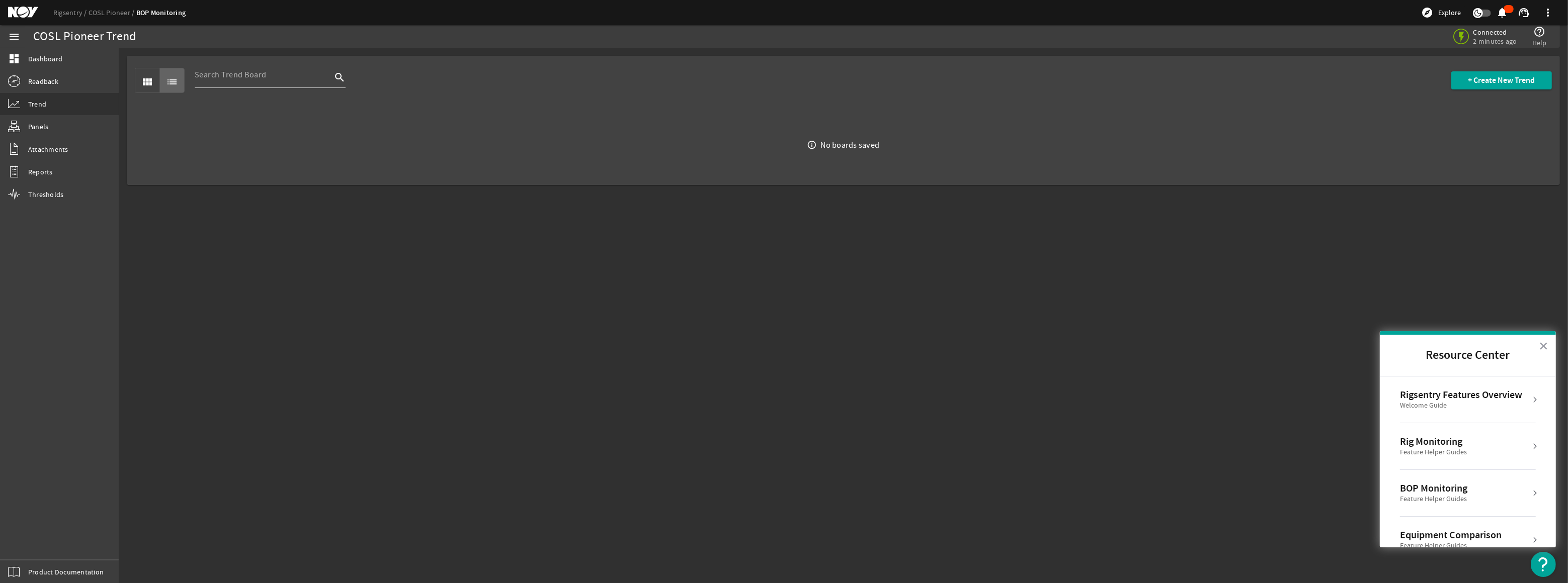
click at [142, 82] on mat-icon "view_module" at bounding box center [147, 82] width 12 height 12
click at [175, 77] on mat-icon "list" at bounding box center [172, 82] width 12 height 12
click at [1492, 77] on span "+ Create New Trend" at bounding box center [1501, 80] width 67 height 10
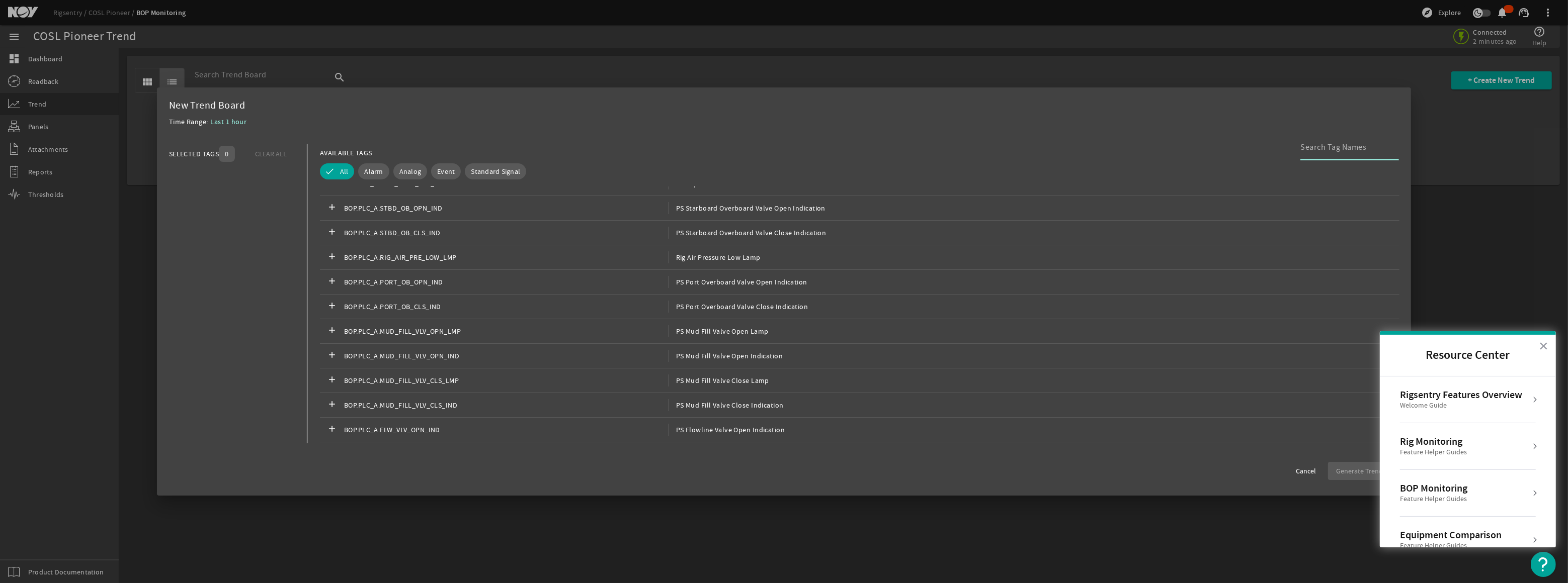
scroll to position [0, 0]
click at [441, 171] on span "Event" at bounding box center [445, 172] width 18 height 10
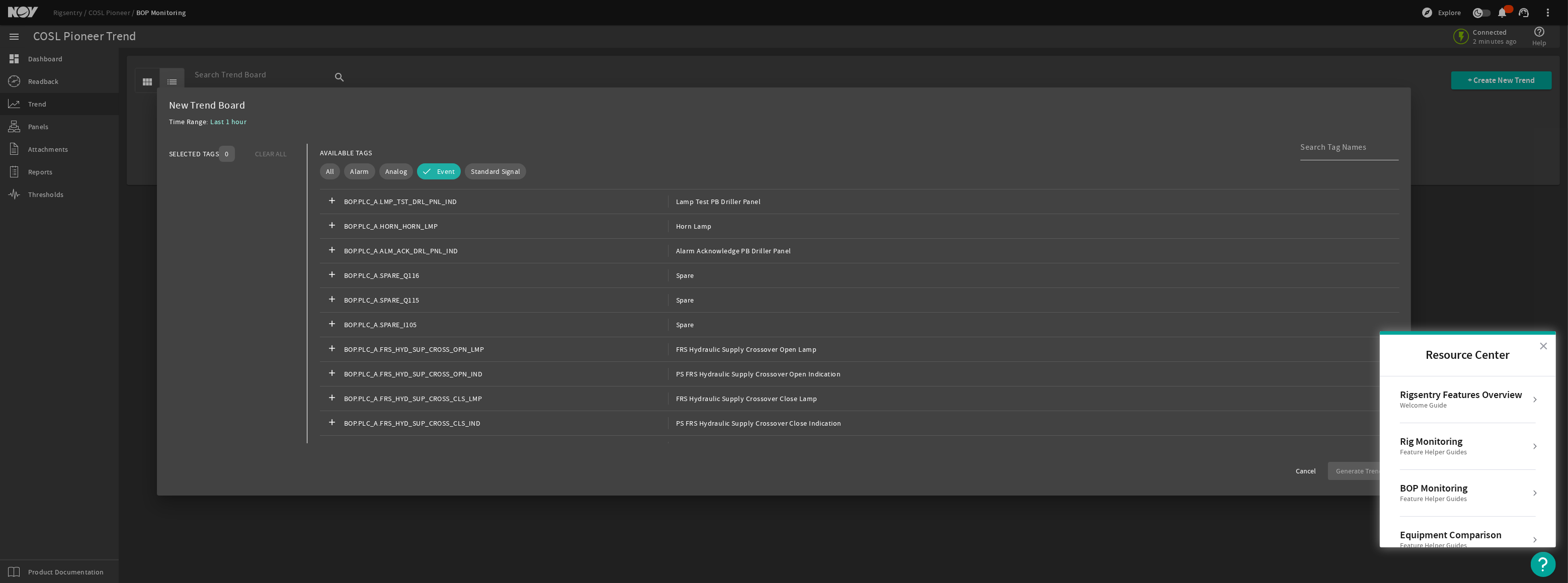
scroll to position [183, 0]
click at [1338, 151] on input at bounding box center [1345, 147] width 91 height 12
drag, startPoint x: 1347, startPoint y: 141, endPoint x: 1323, endPoint y: 144, distance: 24.2
click at [1323, 144] on div "blind shear" at bounding box center [1345, 147] width 91 height 26
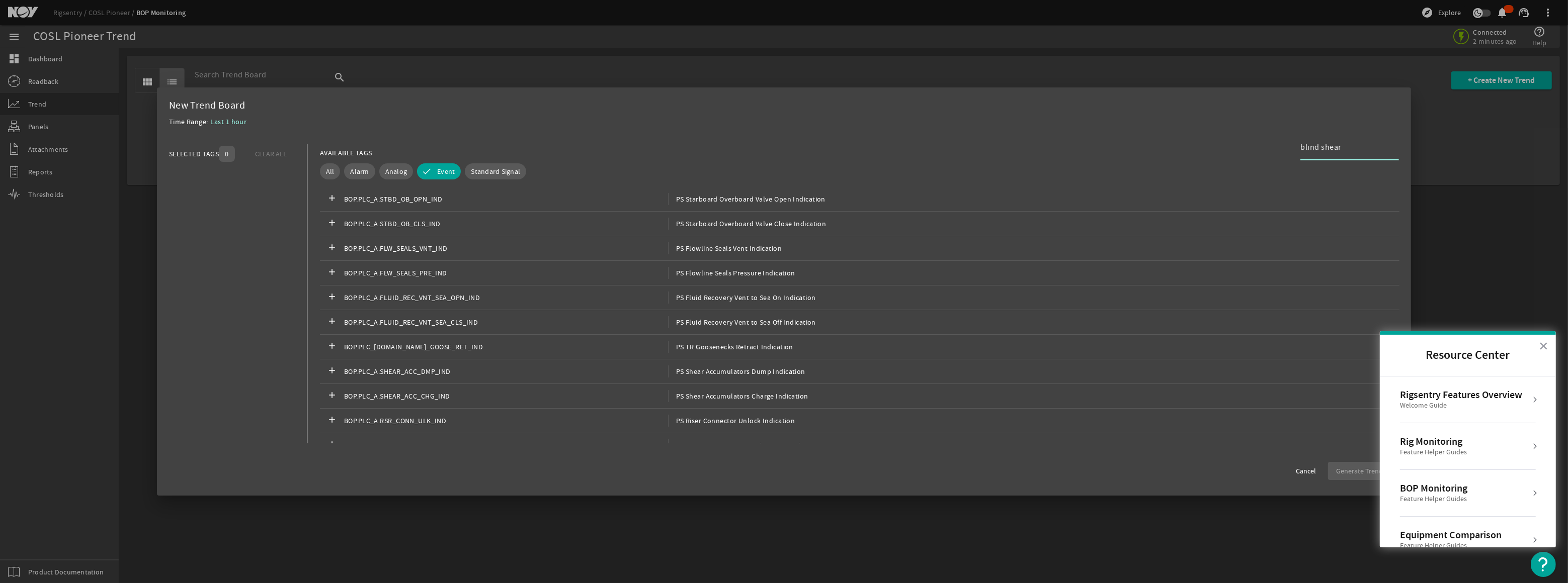
drag, startPoint x: 1343, startPoint y: 146, endPoint x: 1271, endPoint y: 148, distance: 72.0
click at [1271, 148] on div "AVAILABLE TAGS blind shear" at bounding box center [859, 152] width 1079 height 18
type input "shear"
click at [1545, 345] on button "×" at bounding box center [1544, 345] width 9 height 16
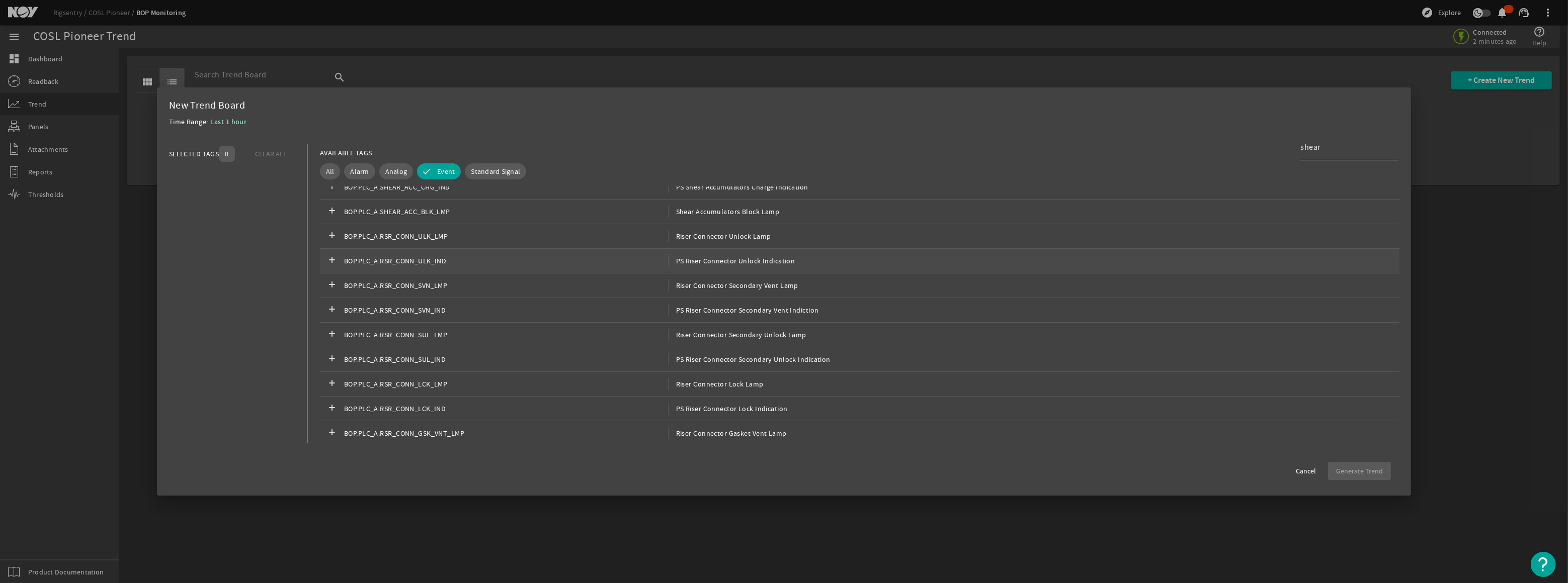
scroll to position [366, 0]
click at [332, 250] on mat-icon "add" at bounding box center [332, 252] width 12 height 12
click at [343, 275] on mat-icon "add" at bounding box center [343, 277] width 12 height 12
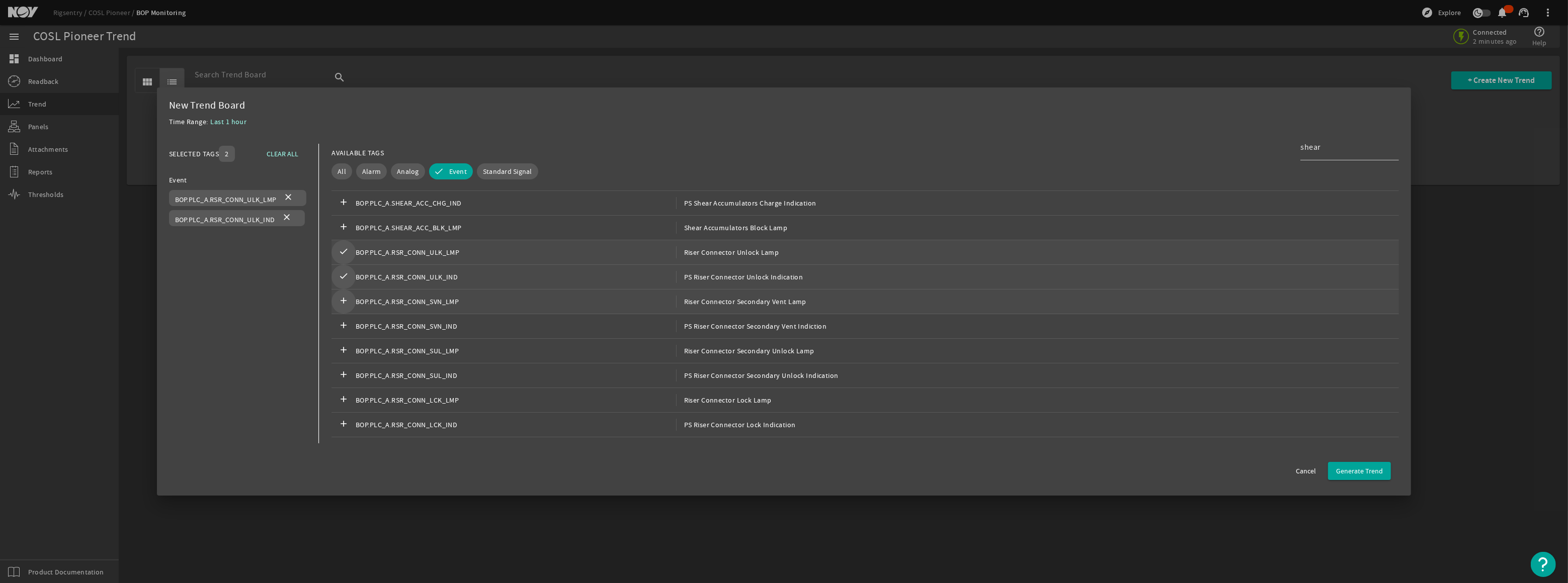
click at [346, 300] on mat-icon "add" at bounding box center [343, 301] width 12 height 12
click at [343, 321] on mat-icon "add" at bounding box center [343, 326] width 12 height 12
click at [342, 345] on mat-icon "add" at bounding box center [343, 351] width 12 height 12
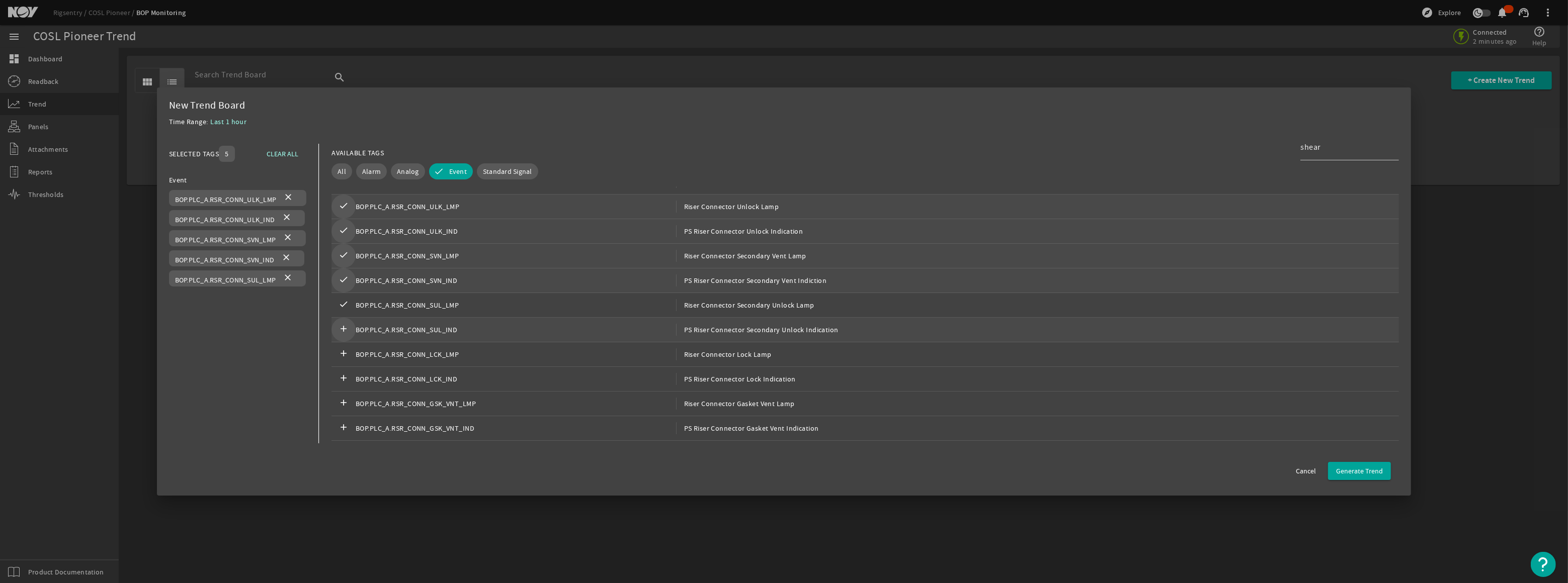
click at [341, 330] on mat-icon "add" at bounding box center [343, 329] width 12 height 12
click at [342, 351] on mat-icon "add" at bounding box center [343, 354] width 12 height 12
click at [342, 377] on mat-icon "add" at bounding box center [343, 379] width 12 height 12
click at [341, 403] on mat-icon "add" at bounding box center [343, 403] width 12 height 12
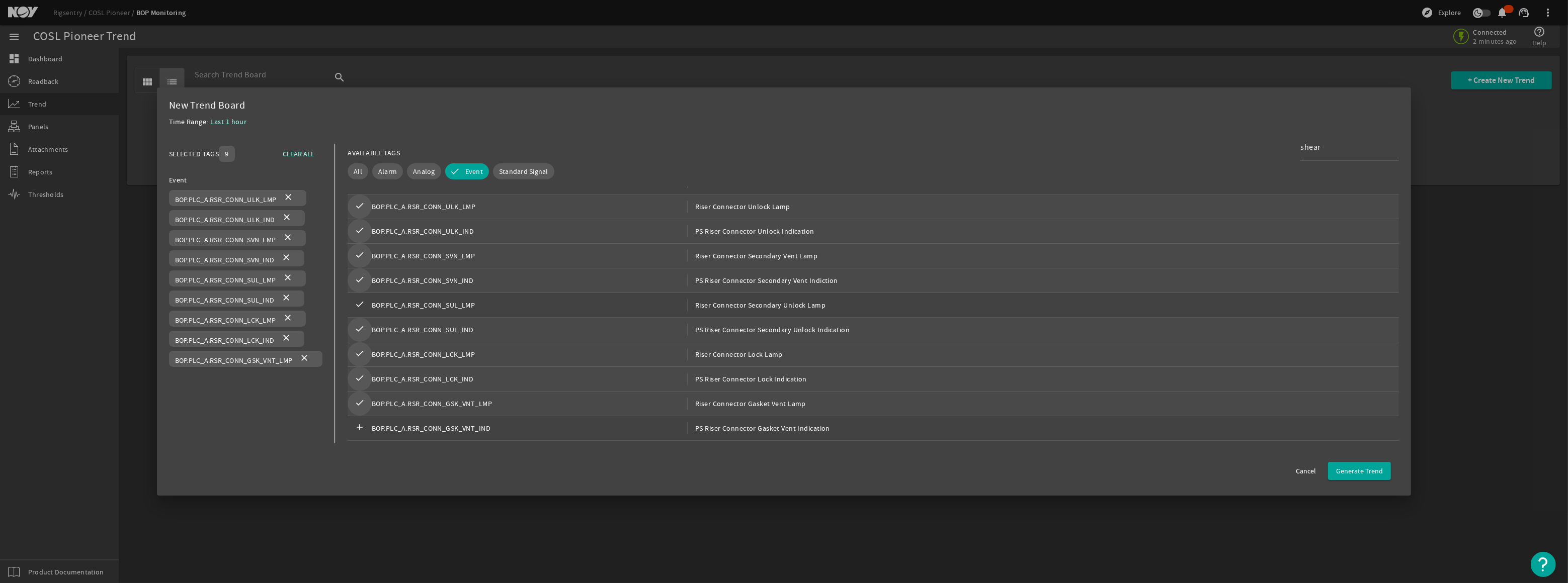
scroll to position [457, 0]
click at [360, 380] on mat-icon "add" at bounding box center [359, 382] width 12 height 12
click at [359, 403] on mat-icon "add" at bounding box center [359, 407] width 12 height 12
click at [362, 382] on mat-icon "add" at bounding box center [359, 385] width 12 height 12
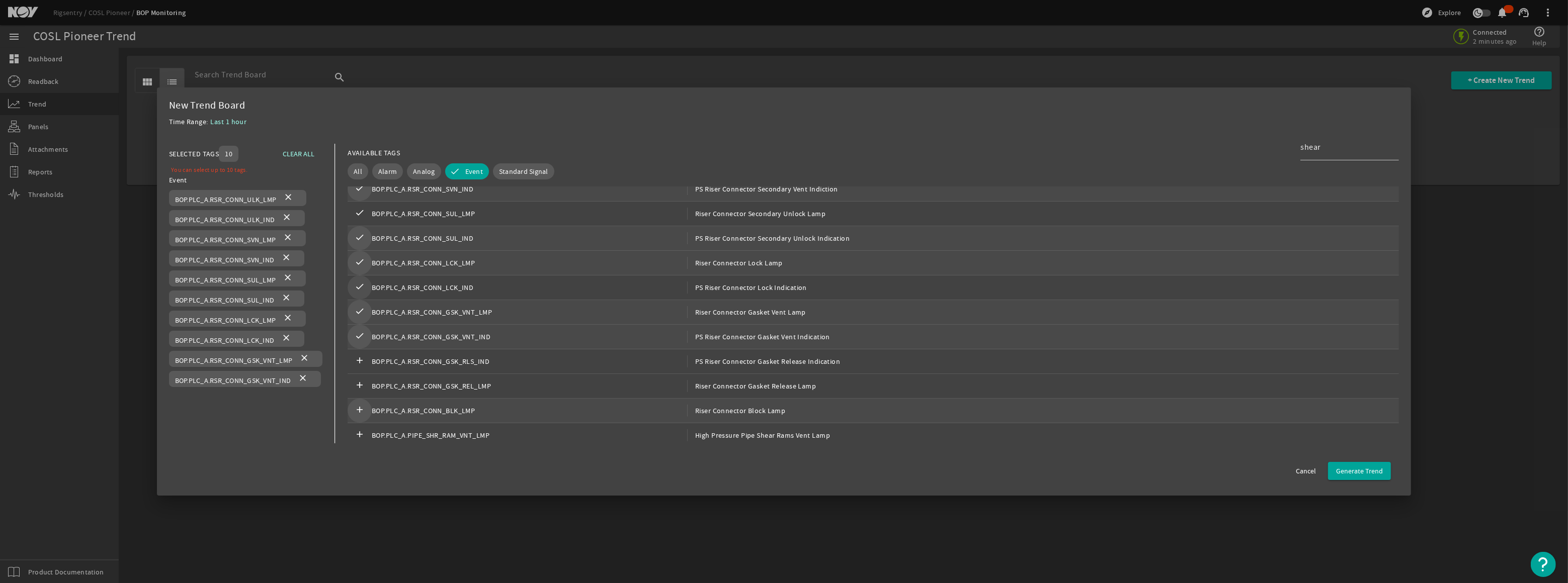
click at [362, 410] on mat-icon "add" at bounding box center [359, 411] width 12 height 12
click at [1361, 471] on span "Generate Trend" at bounding box center [1359, 471] width 47 height 10
